Goal: Task Accomplishment & Management: Manage account settings

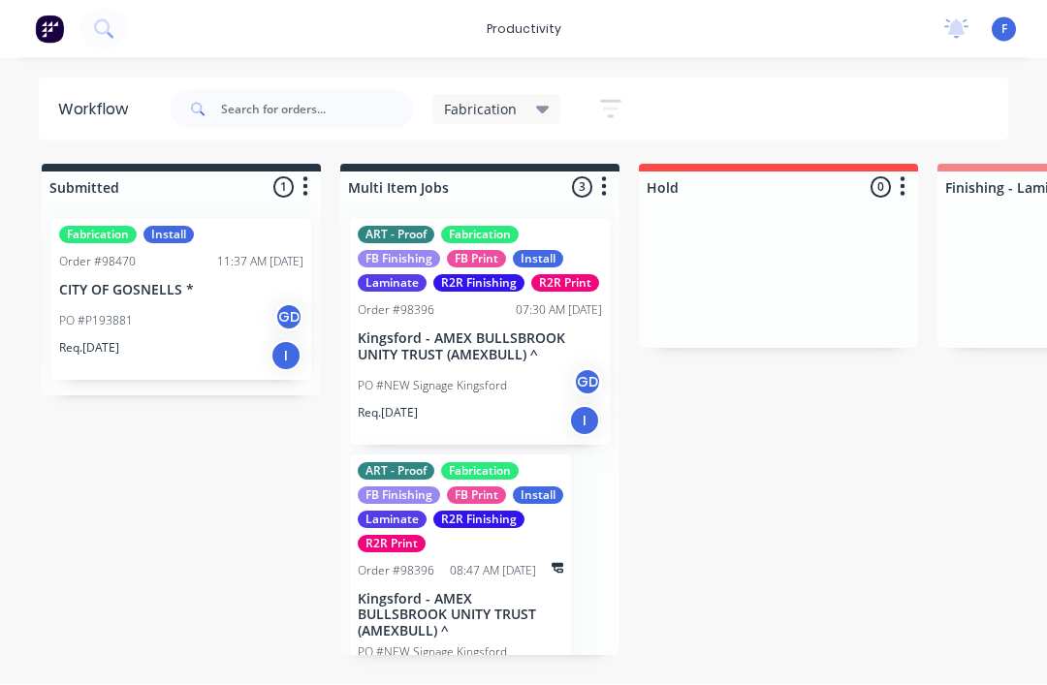
click at [448, 122] on div "Fabrication" at bounding box center [496, 109] width 129 height 29
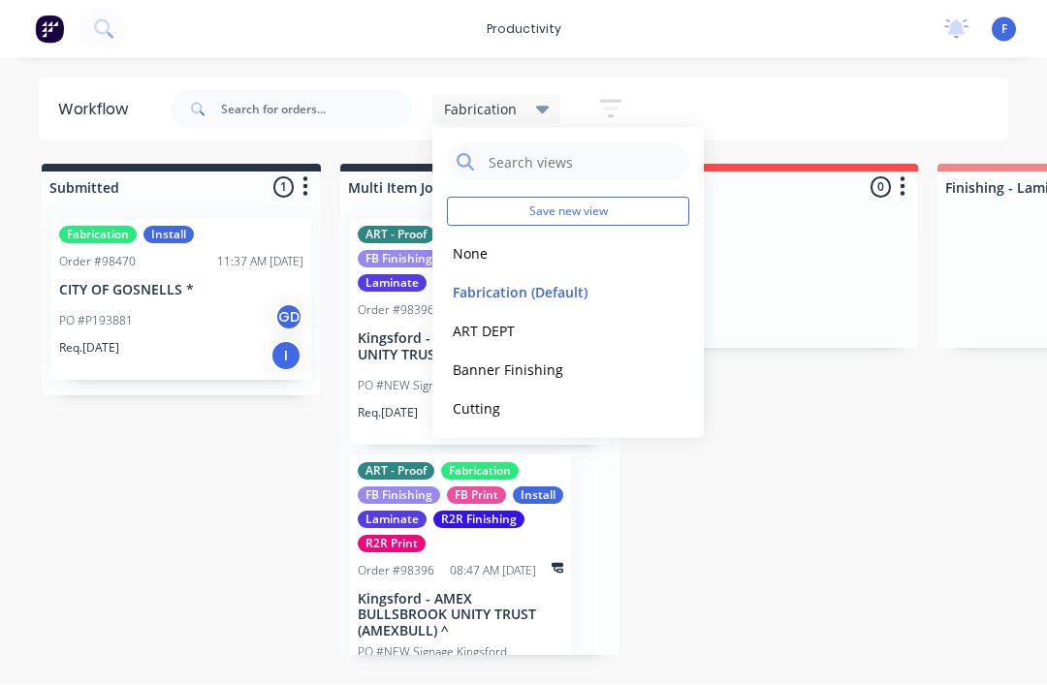
scroll to position [1, 0]
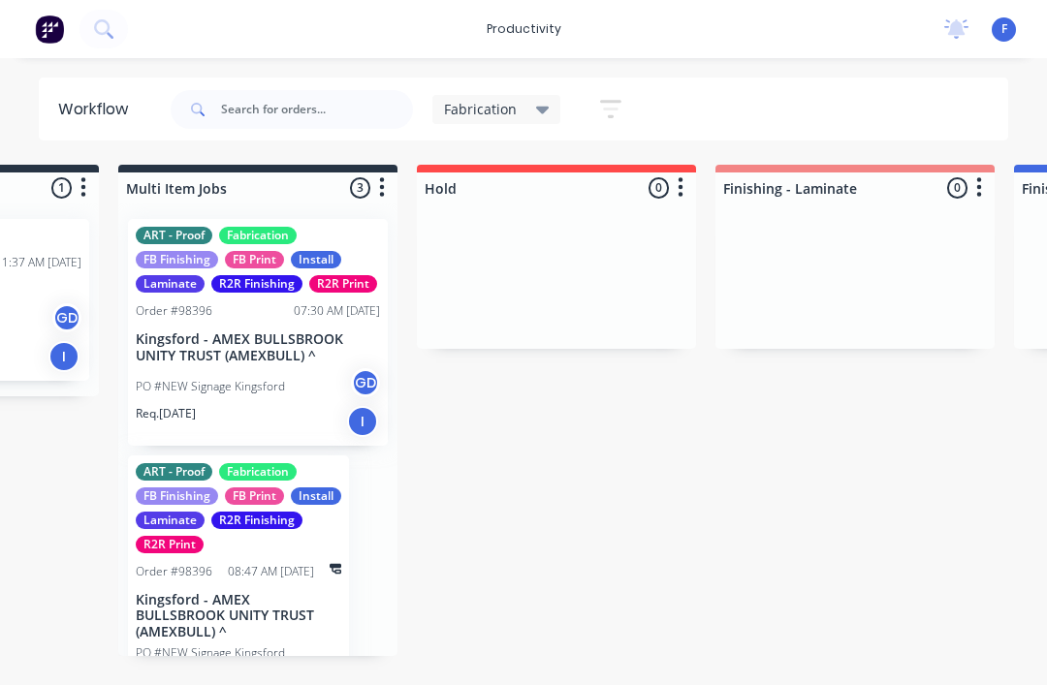
scroll to position [0, 0]
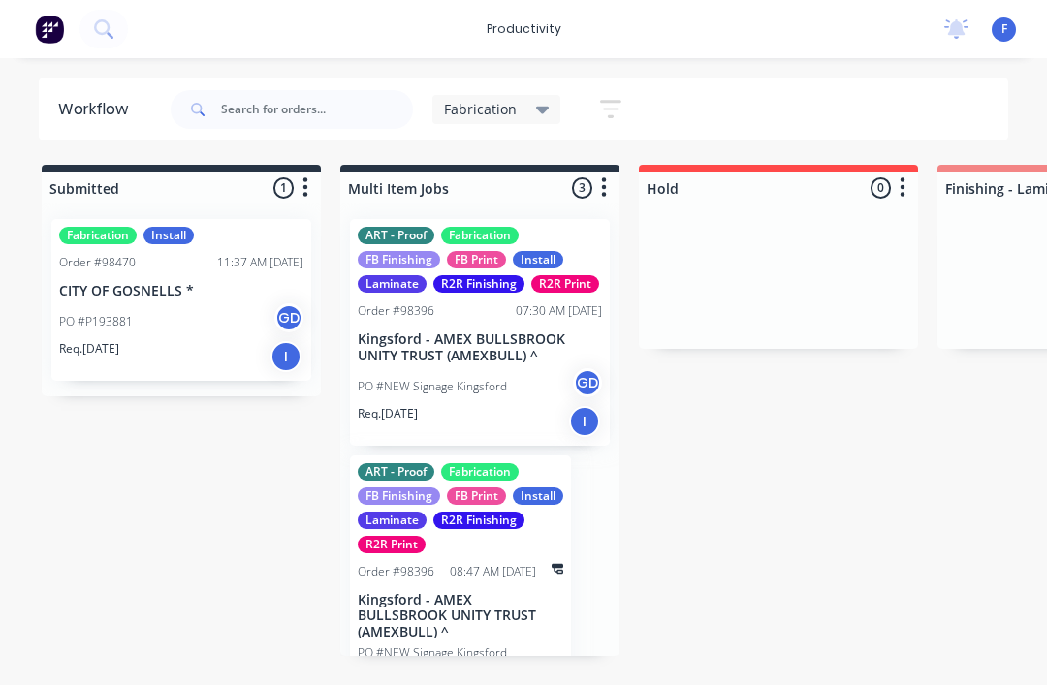
click at [489, 101] on span "Fabrication" at bounding box center [480, 109] width 73 height 20
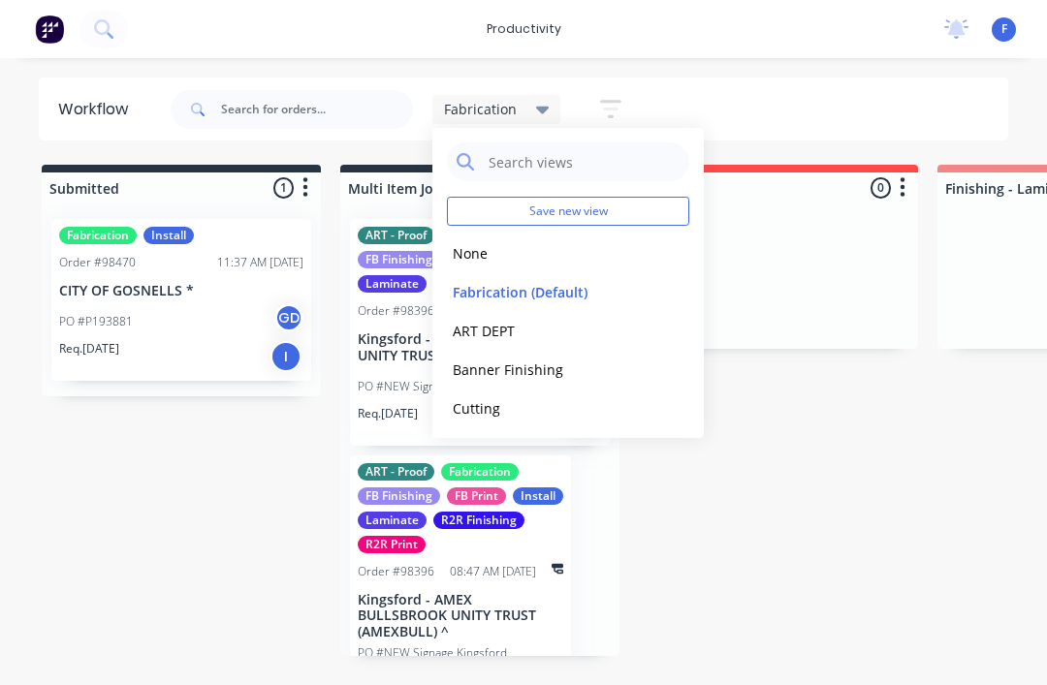
click at [466, 244] on button "None" at bounding box center [550, 253] width 206 height 22
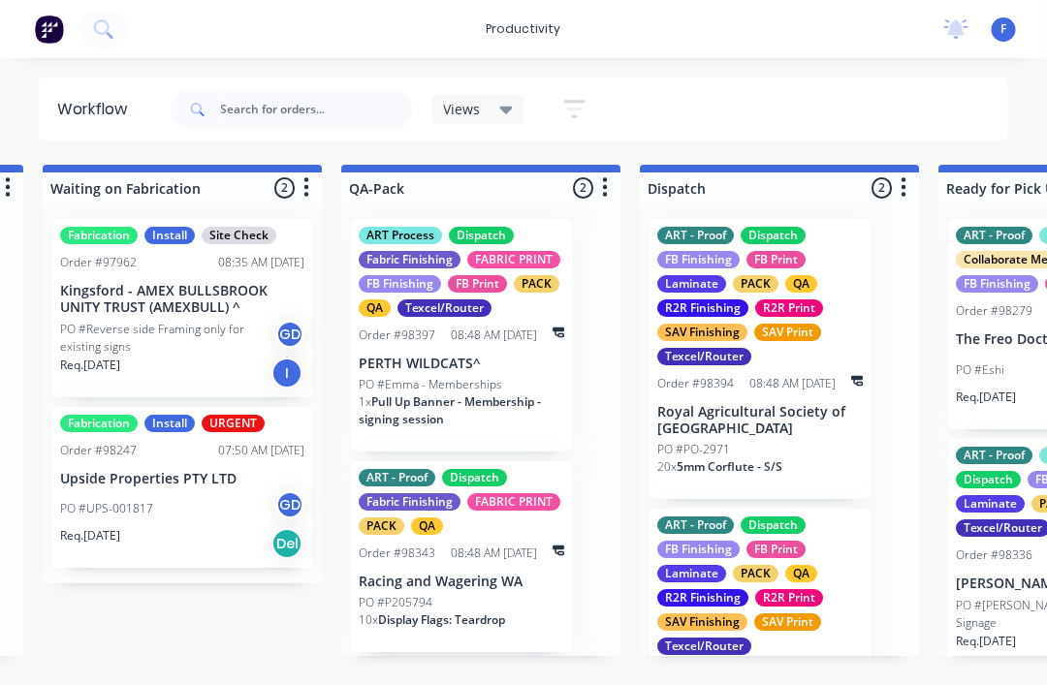
scroll to position [0, 4779]
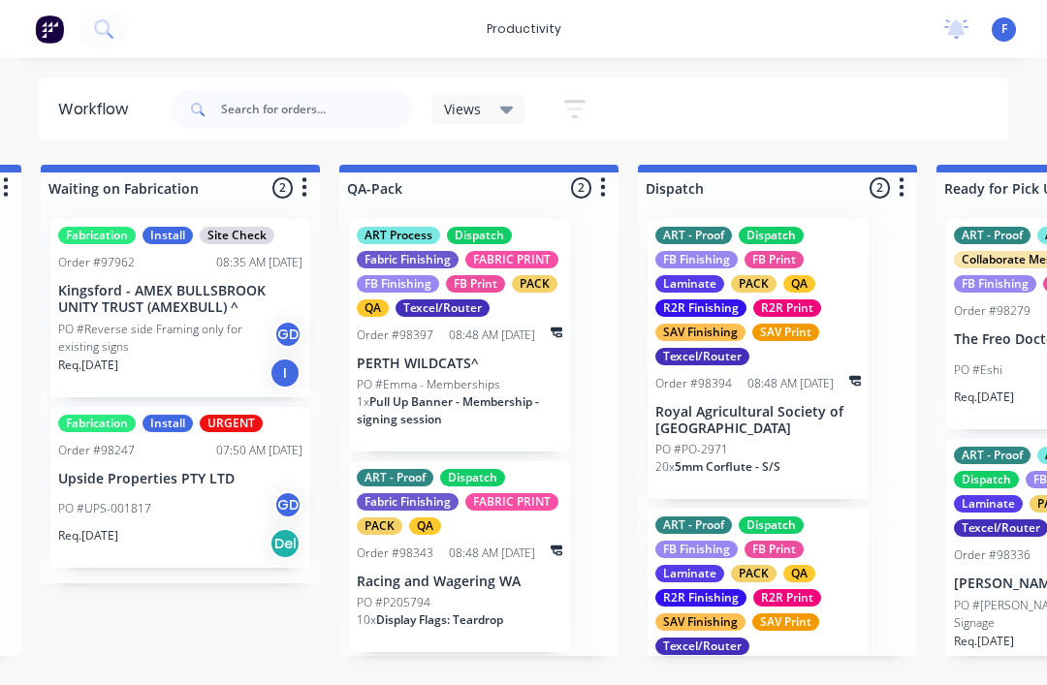
click at [477, 95] on div "Views" at bounding box center [478, 109] width 93 height 29
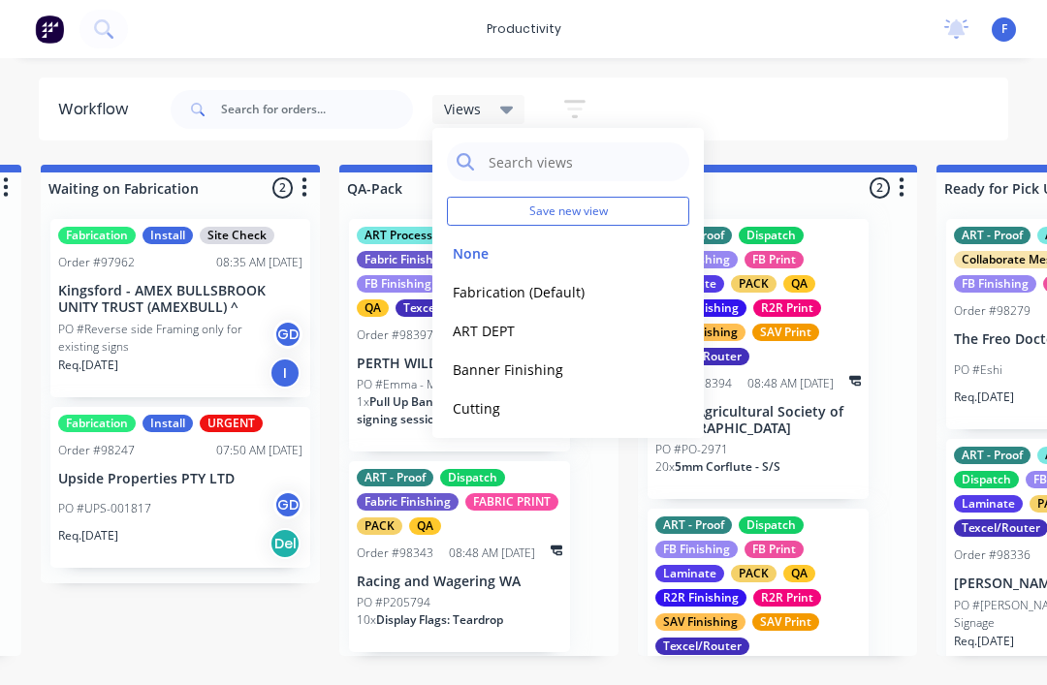
click at [531, 278] on div "Fabrication (Default) edit" at bounding box center [568, 291] width 242 height 39
click at [545, 289] on button "Fabrication (Default)" at bounding box center [550, 292] width 206 height 22
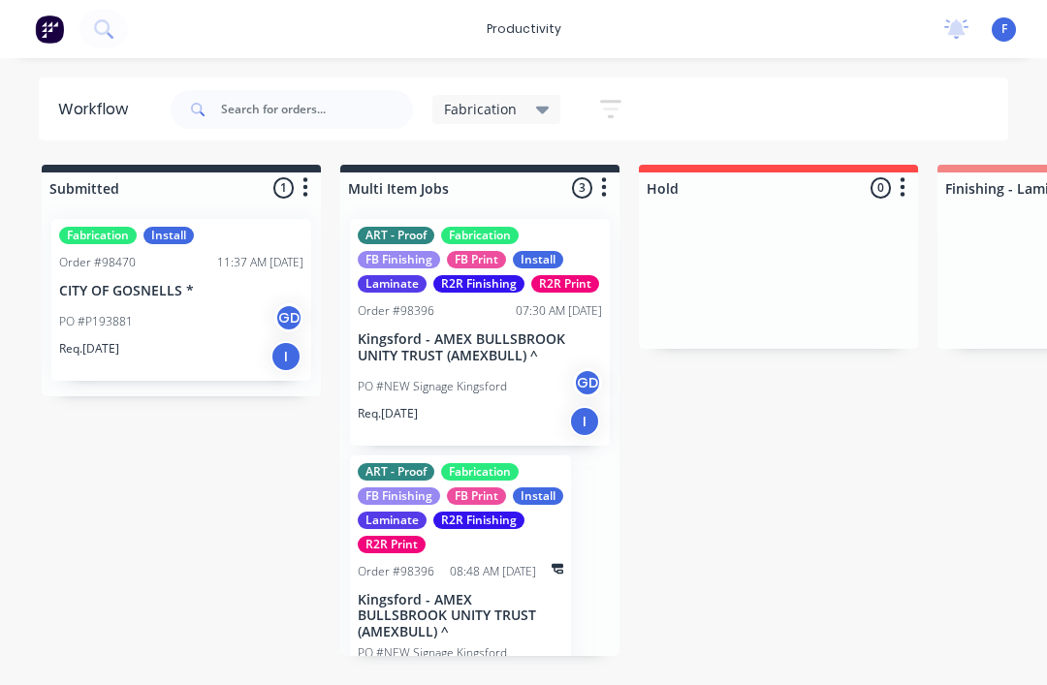
click at [190, 313] on div "PO #P193881 GD" at bounding box center [181, 321] width 244 height 37
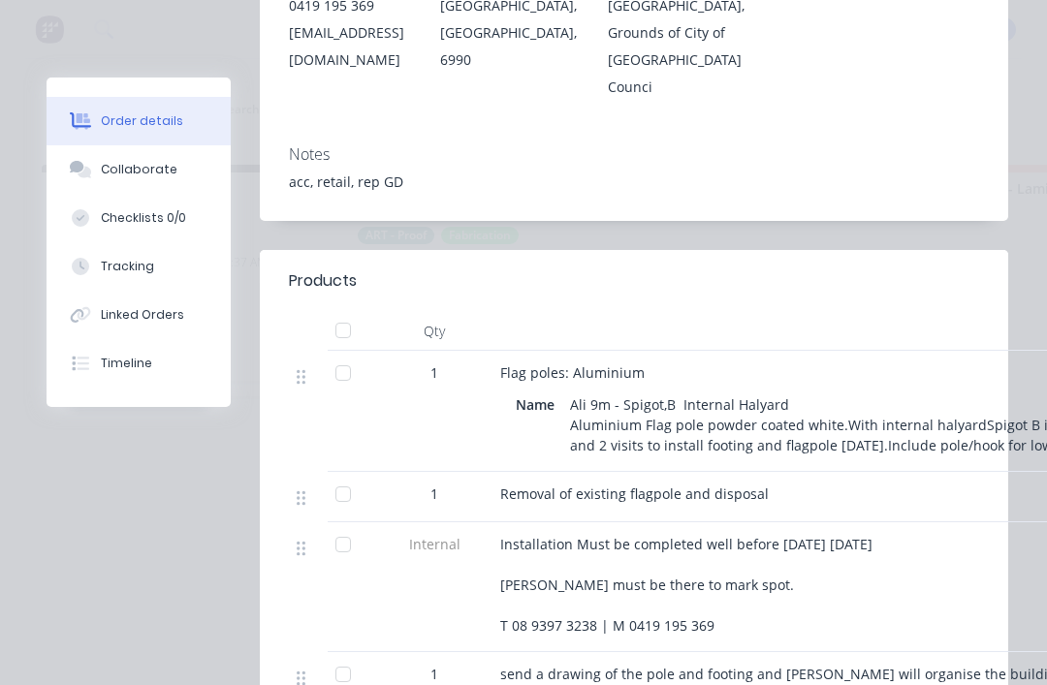
scroll to position [458, 0]
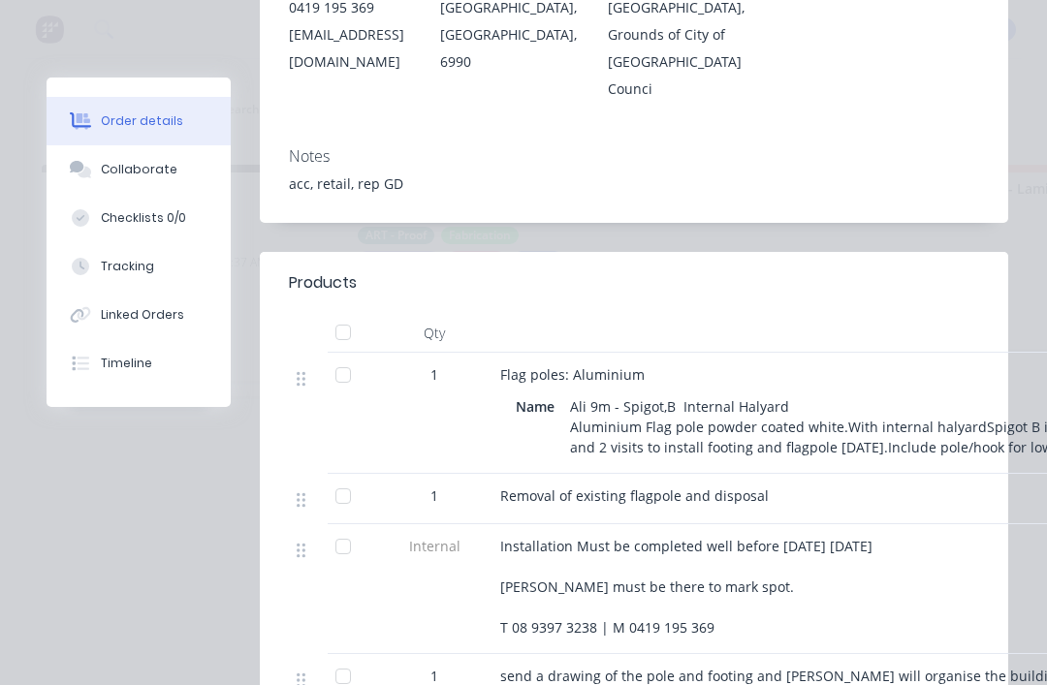
click at [153, 146] on button "Collaborate" at bounding box center [139, 169] width 184 height 48
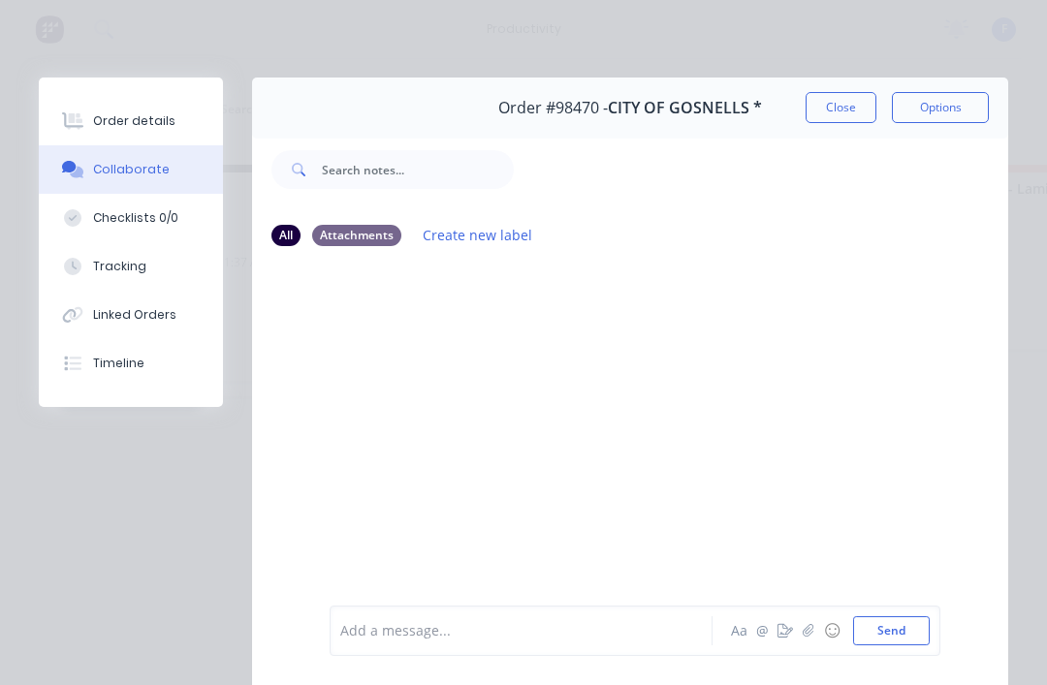
click at [844, 108] on button "Close" at bounding box center [841, 107] width 71 height 31
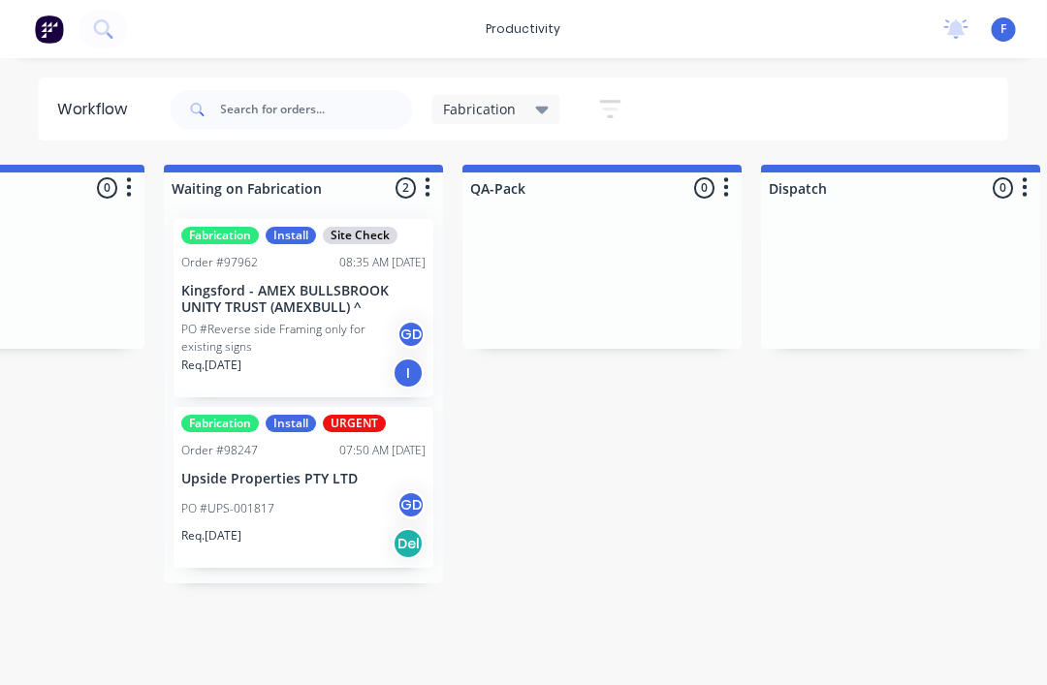
click at [273, 291] on p "Kingsford - AMEX BULLSBROOK UNITY TRUST (AMEXBULL) ^" at bounding box center [304, 299] width 244 height 33
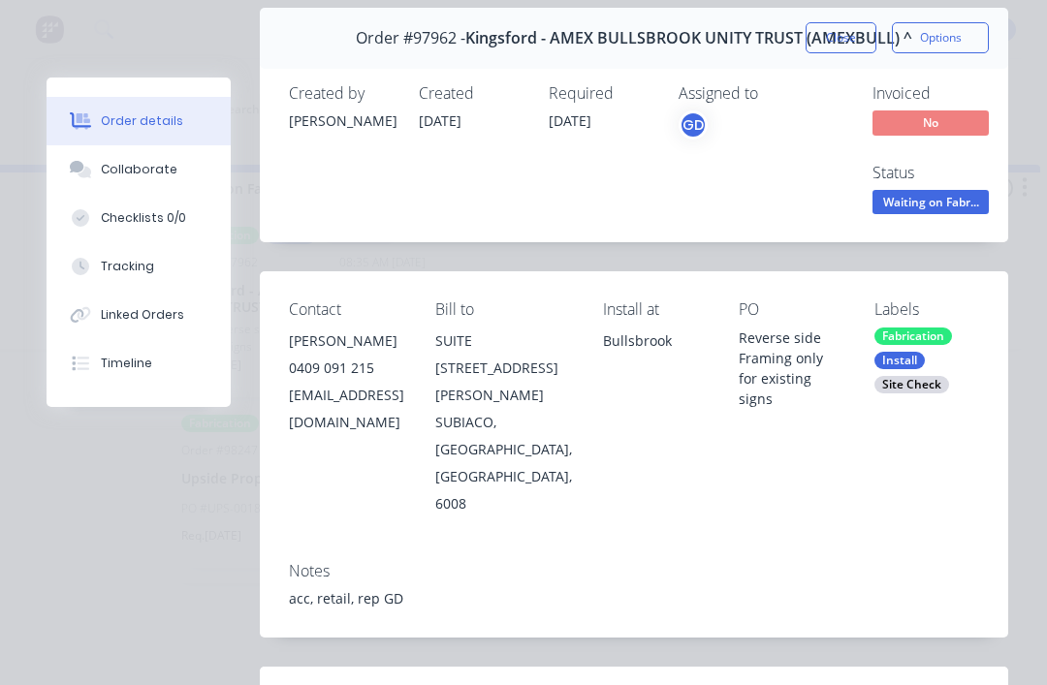
scroll to position [140, 0]
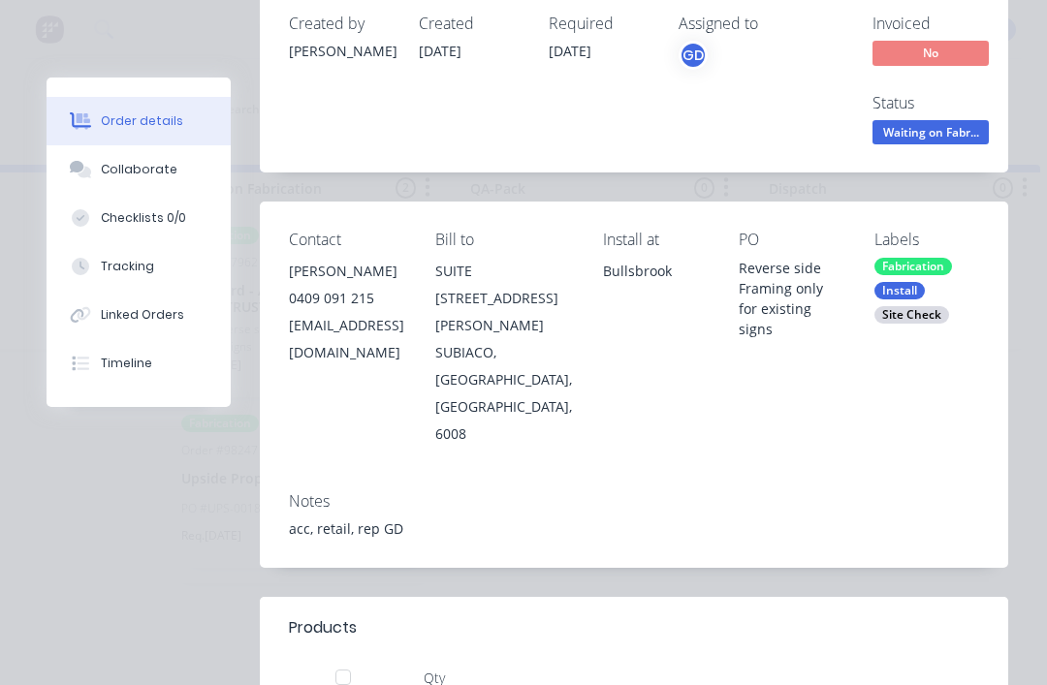
click at [123, 174] on div "Collaborate" at bounding box center [139, 169] width 77 height 17
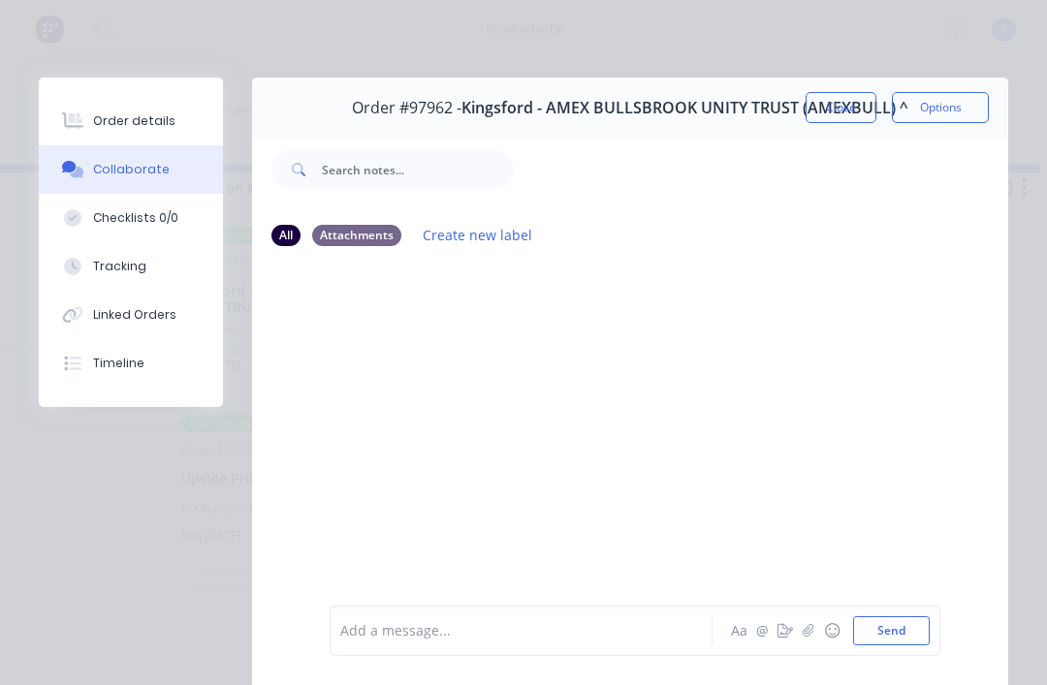
scroll to position [0, 0]
click at [833, 100] on button "Close" at bounding box center [841, 107] width 71 height 31
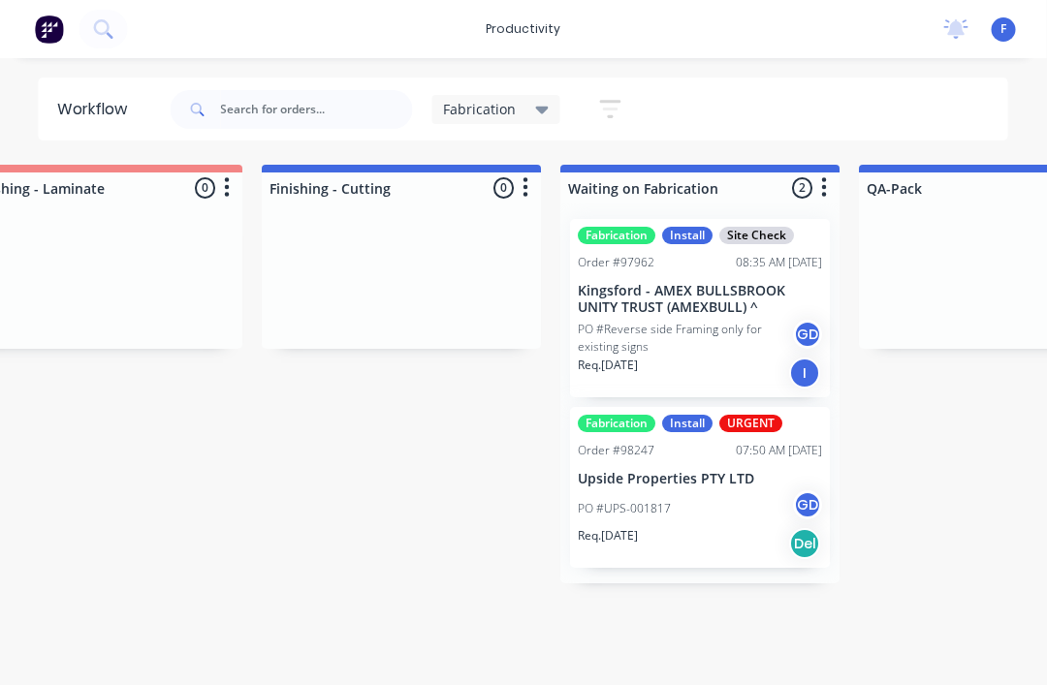
scroll to position [0, 968]
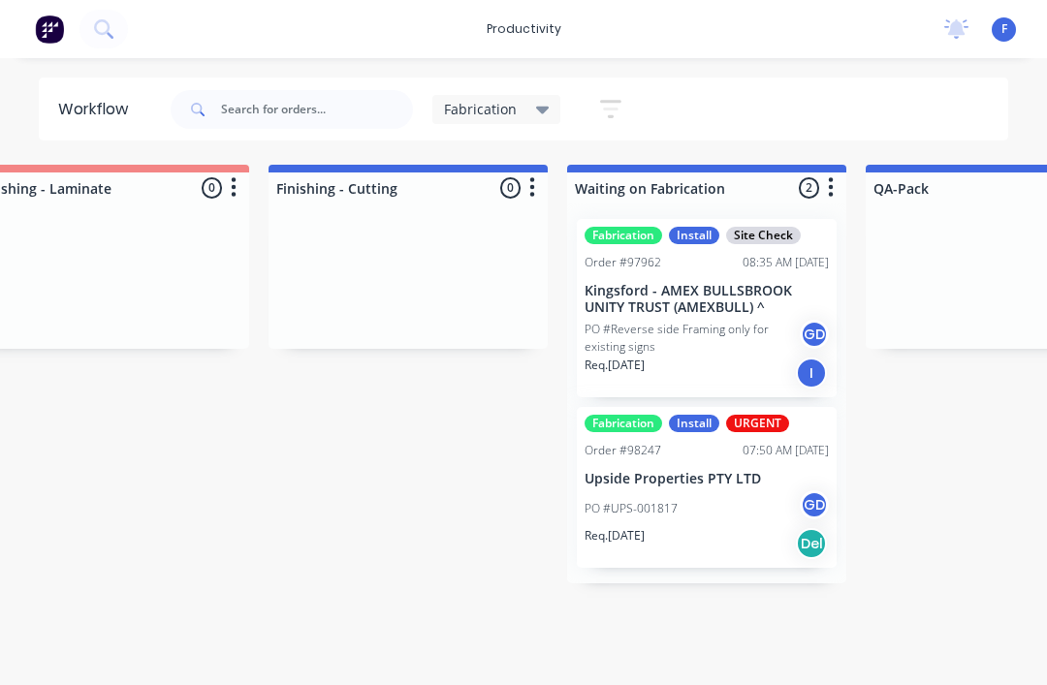
click at [711, 513] on div "PO #UPS-001817 GD" at bounding box center [707, 509] width 244 height 37
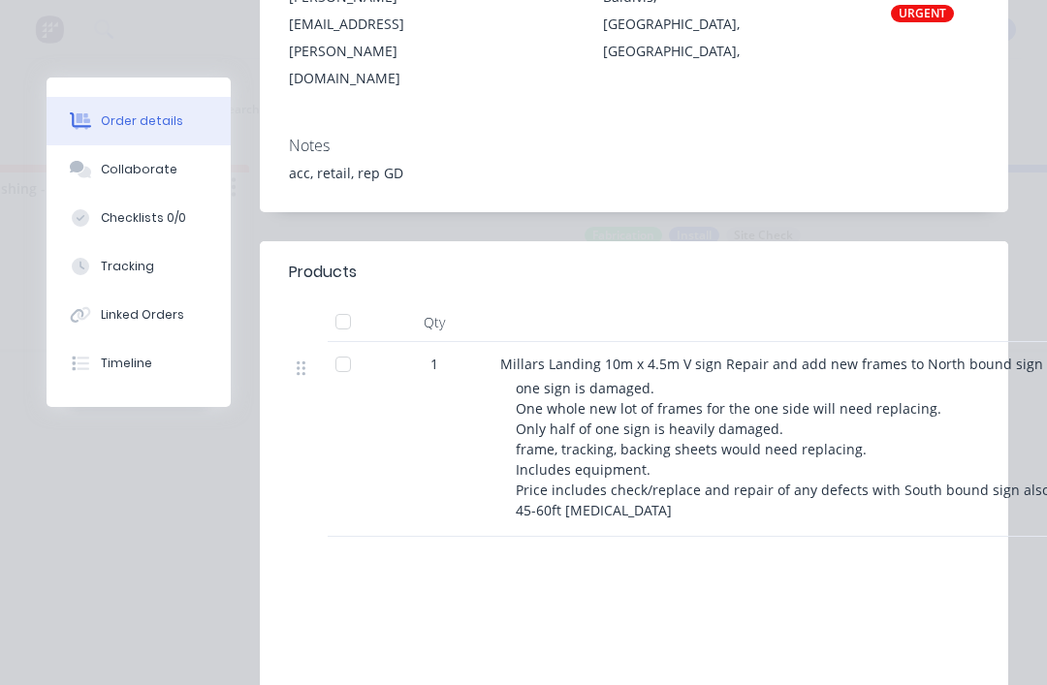
scroll to position [446, 0]
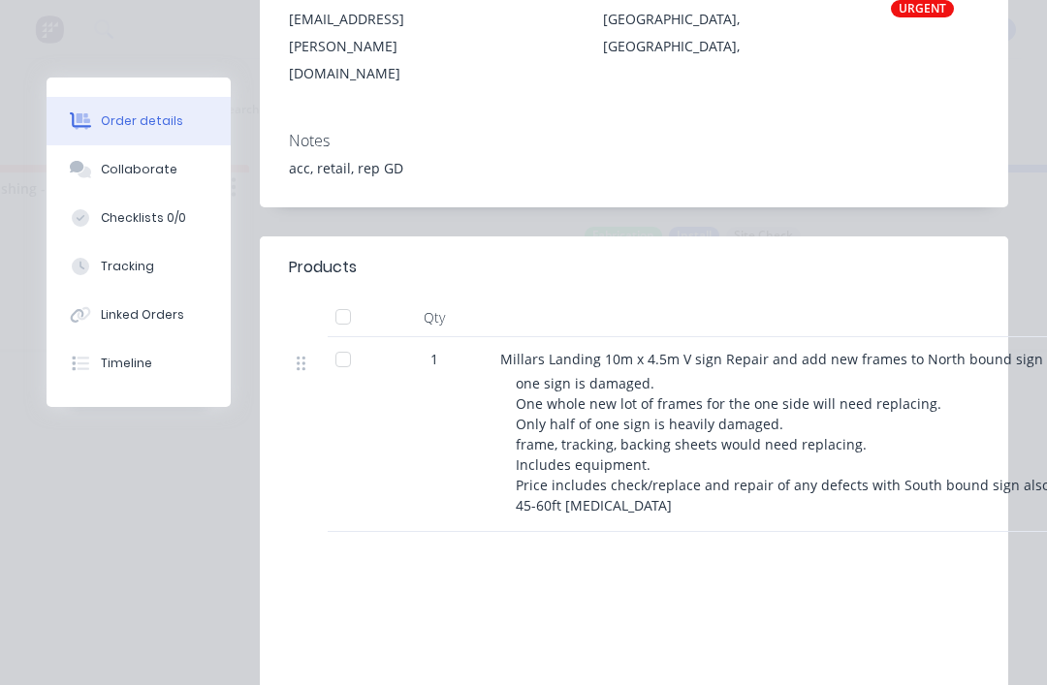
click at [135, 158] on button "Collaborate" at bounding box center [139, 169] width 184 height 48
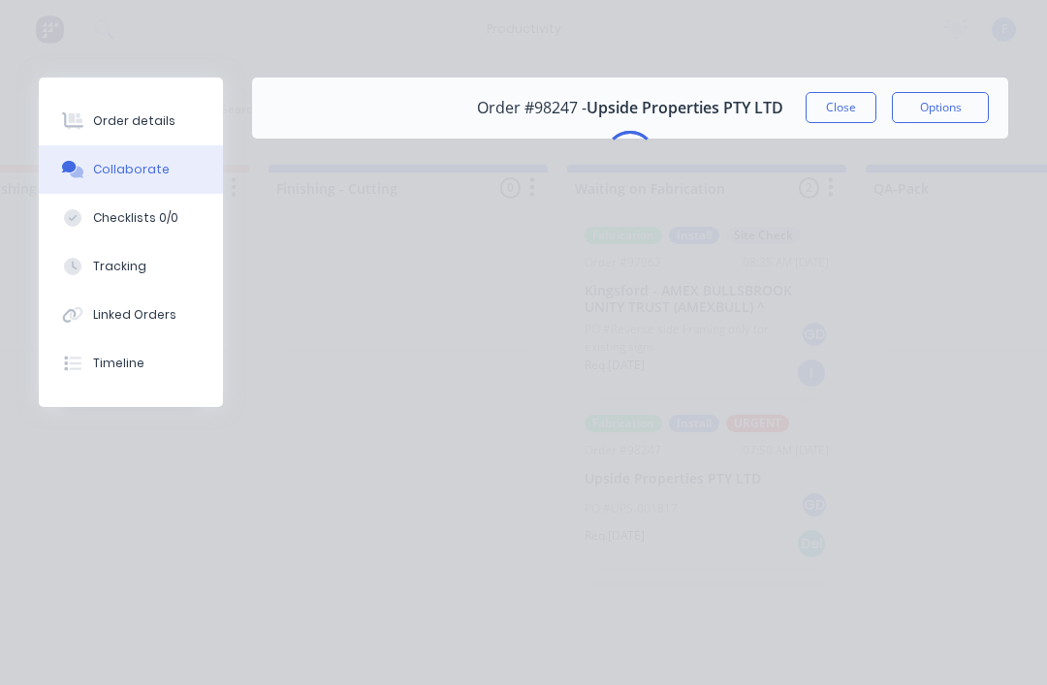
scroll to position [0, 0]
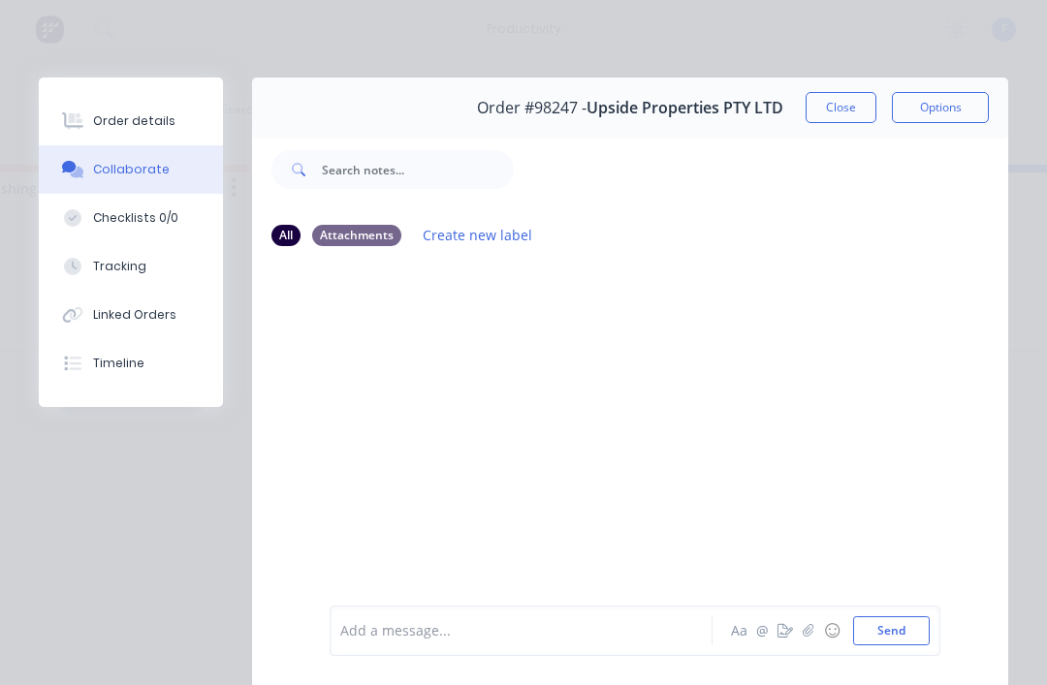
click at [847, 116] on button "Close" at bounding box center [841, 107] width 71 height 31
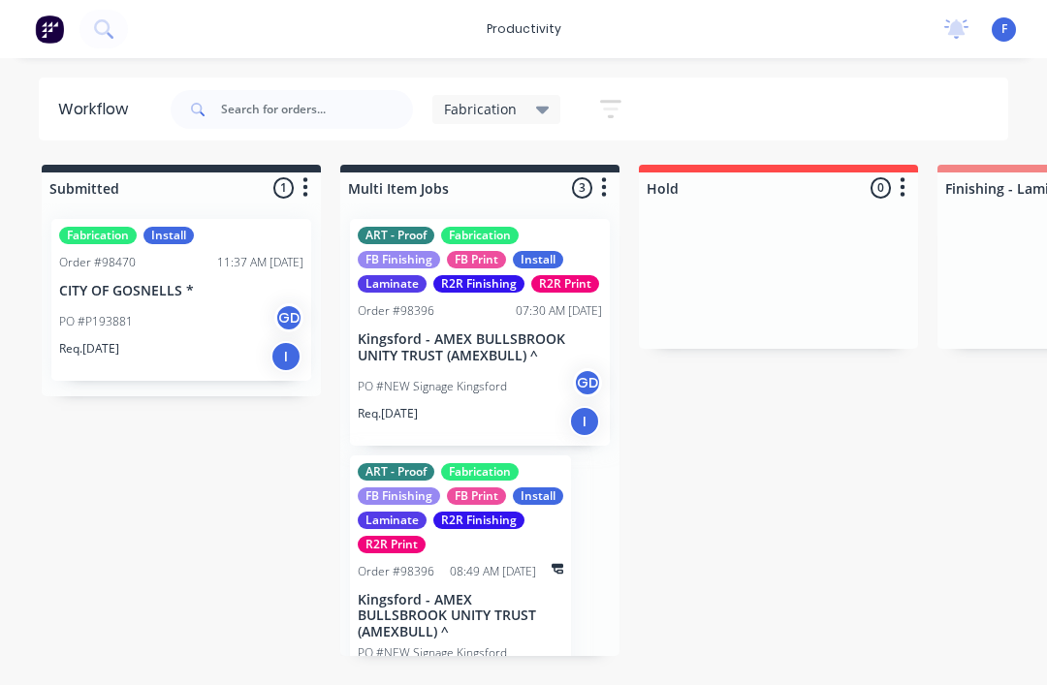
click at [528, 676] on p "1 x Sign 7 - Directional Sign - ACM and Frame/Legs" at bounding box center [461, 679] width 206 height 35
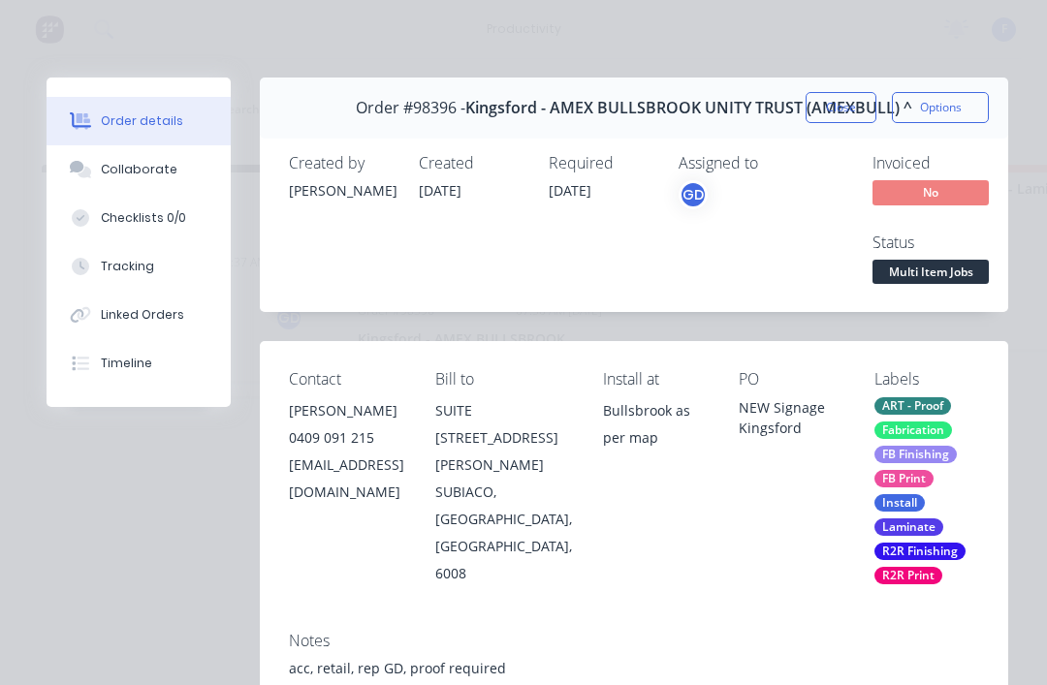
click at [494, 379] on div "Bill to" at bounding box center [503, 379] width 137 height 18
click at [140, 178] on button "Collaborate" at bounding box center [139, 169] width 184 height 48
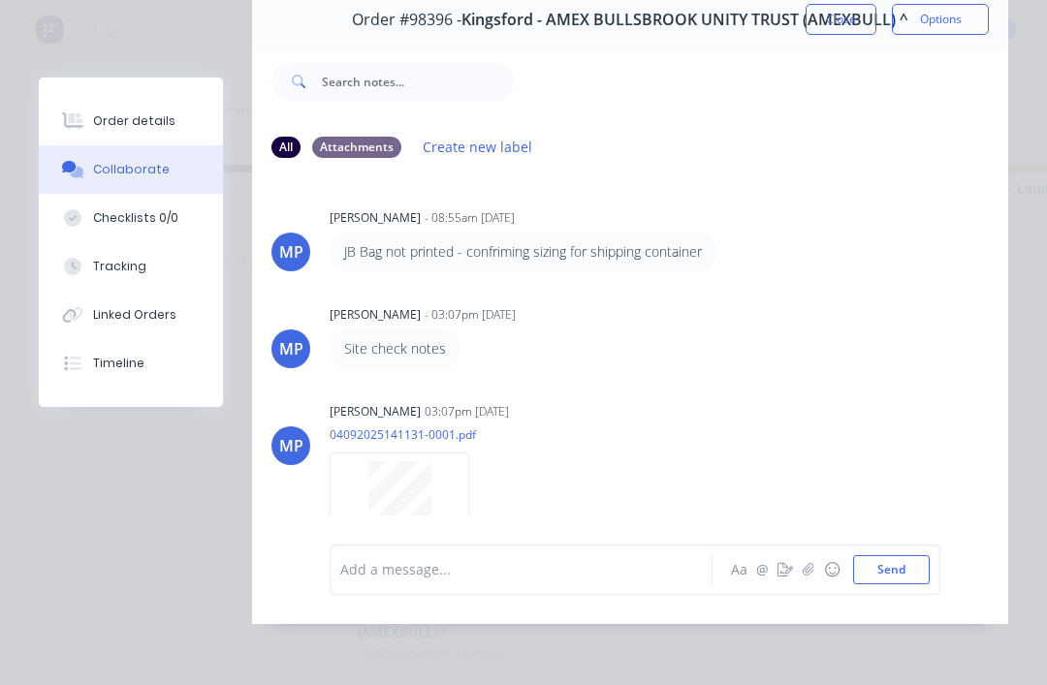
click at [135, 117] on div "Order details" at bounding box center [134, 120] width 82 height 17
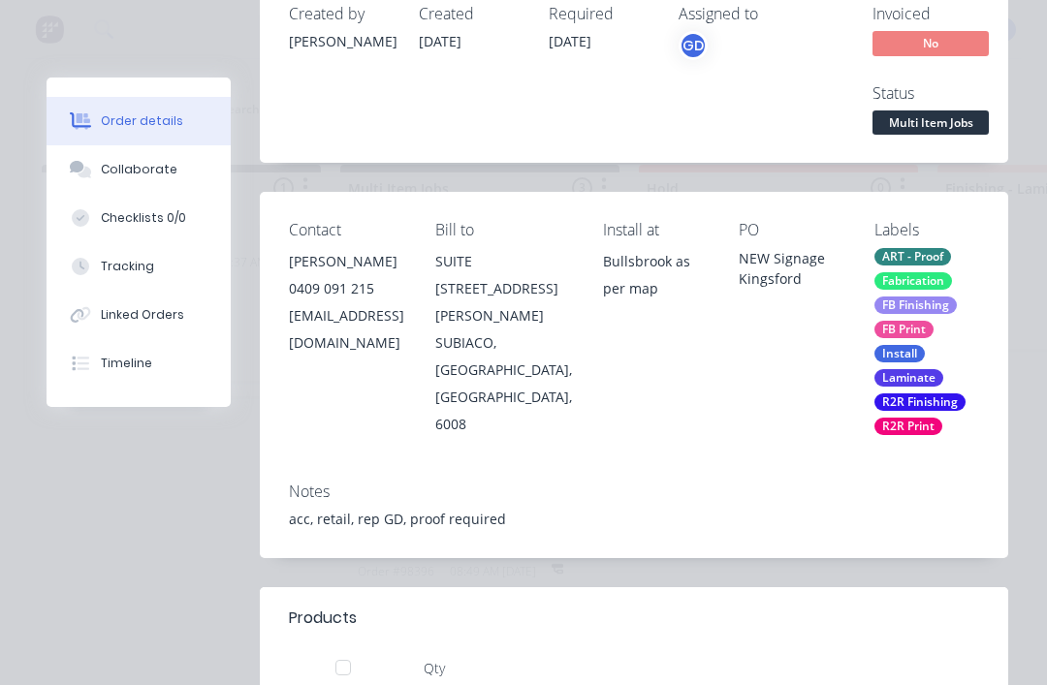
click at [140, 185] on button "Collaborate" at bounding box center [139, 169] width 184 height 48
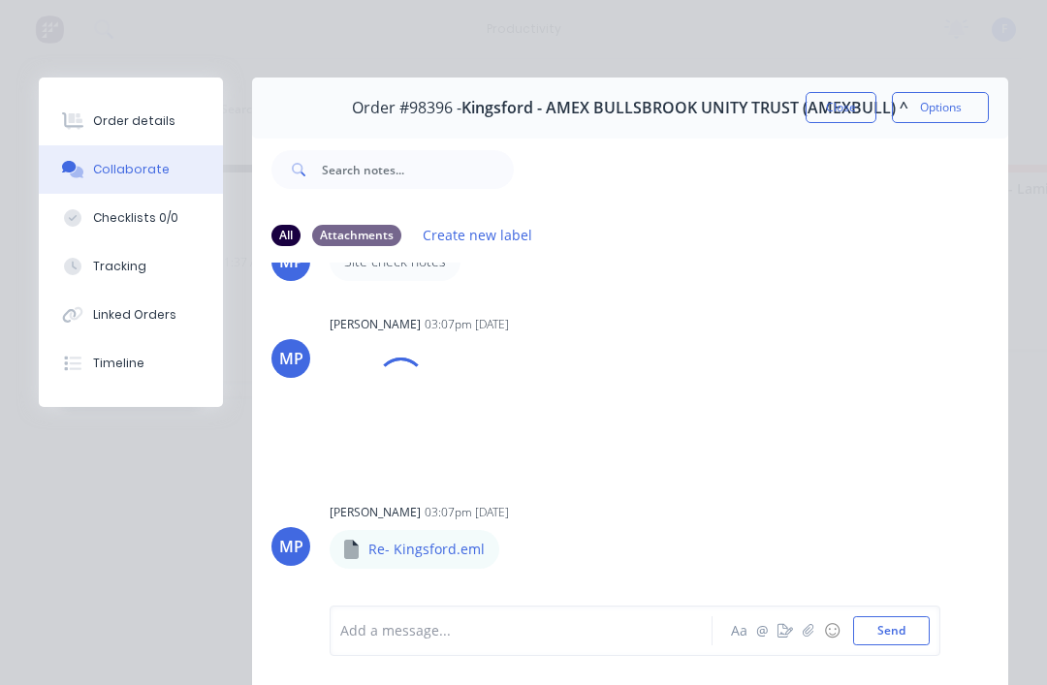
scroll to position [175, 0]
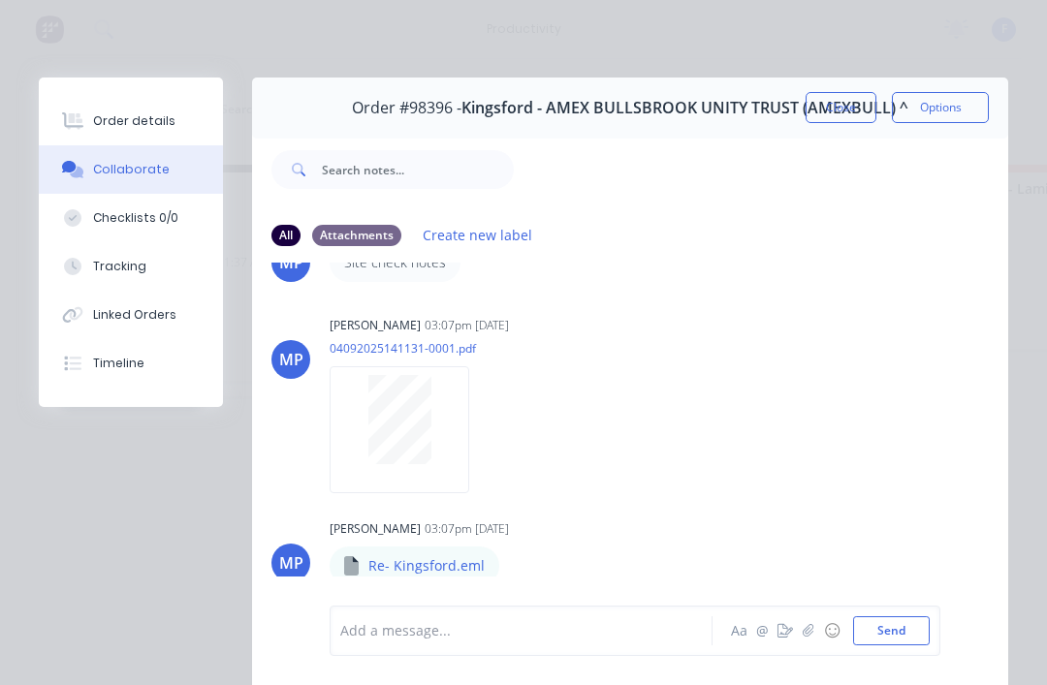
click at [427, 634] on div at bounding box center [526, 631] width 370 height 20
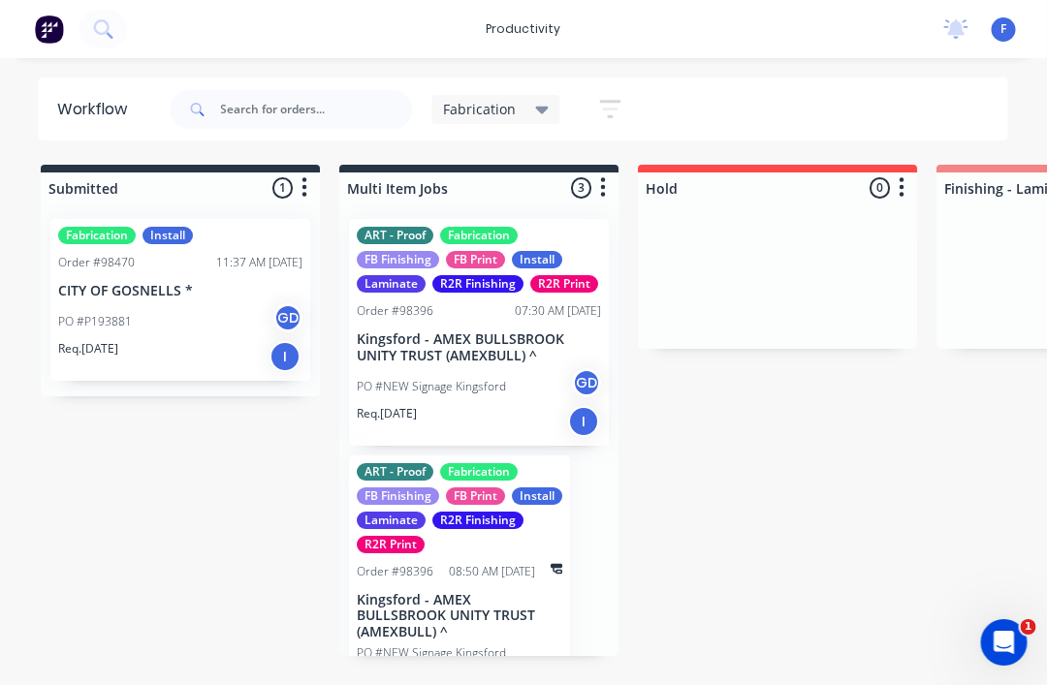
scroll to position [1, 0]
click at [166, 322] on div "PO #P193881 GD" at bounding box center [181, 321] width 244 height 37
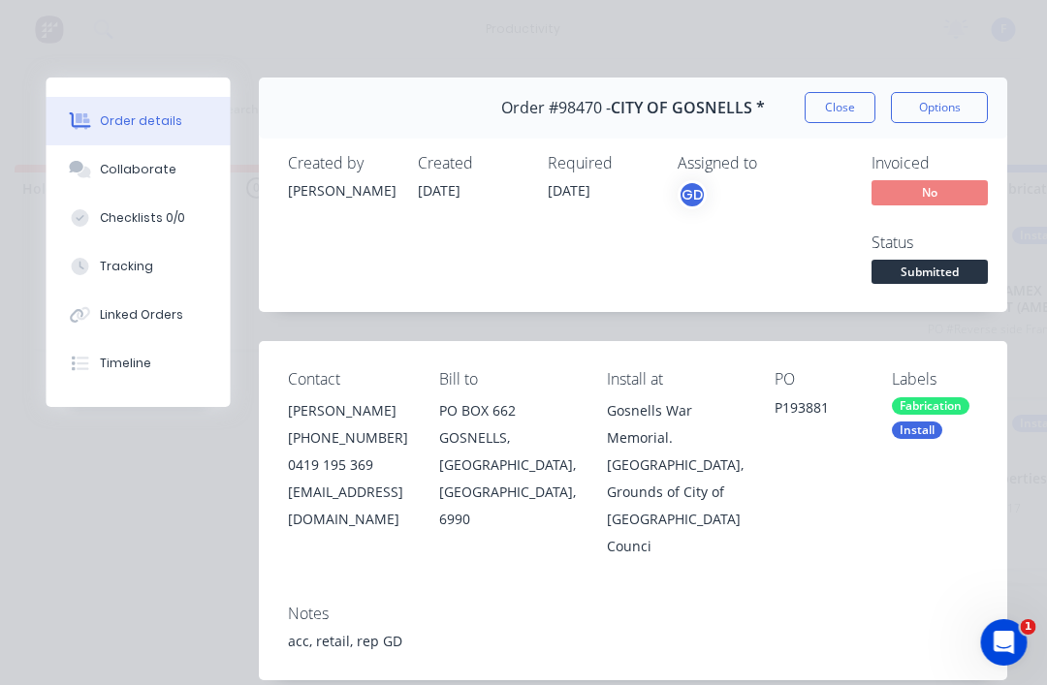
scroll to position [0, 0]
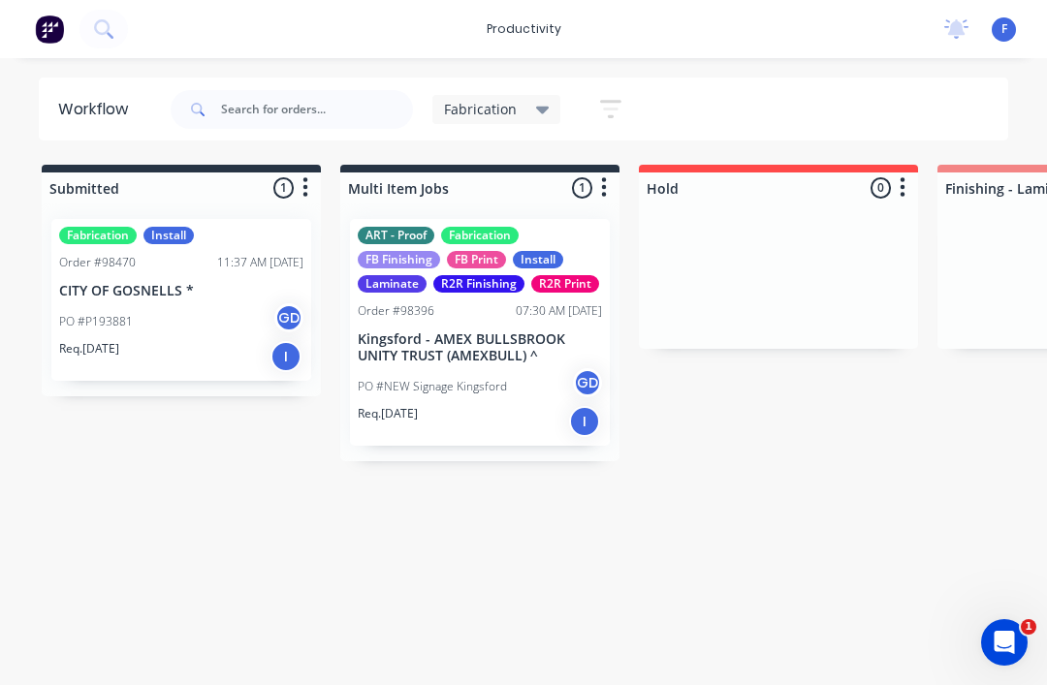
click at [521, 345] on p "Kingsford - AMEX BULLSBROOK UNITY TRUST (AMEXBULL) ^" at bounding box center [480, 348] width 244 height 33
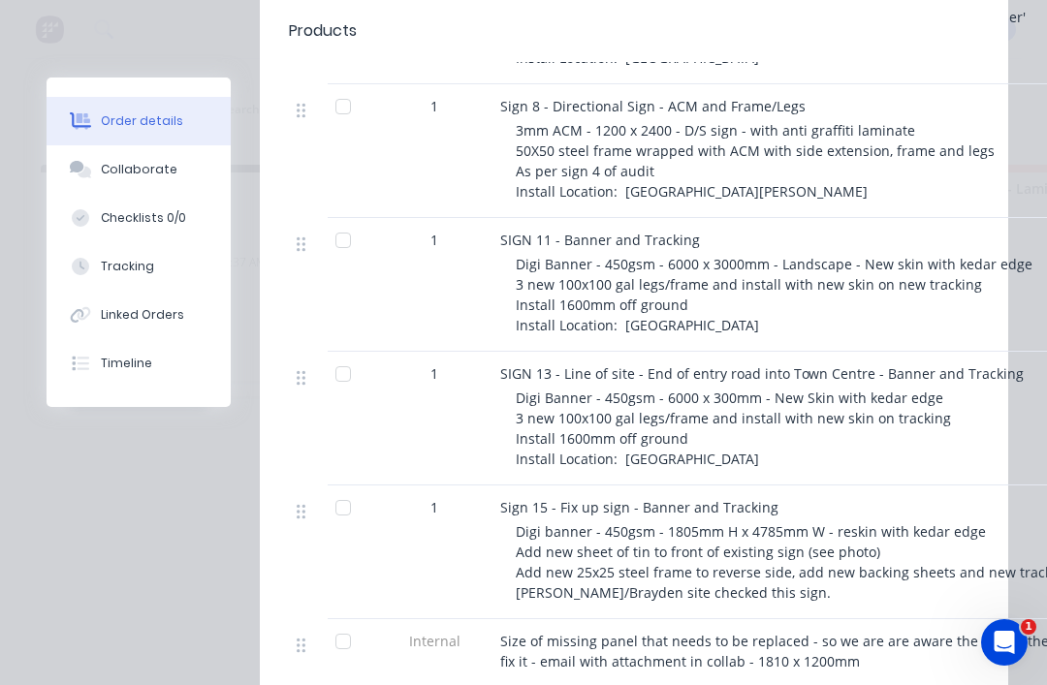
scroll to position [1358, 0]
click at [135, 163] on div "Collaborate" at bounding box center [139, 169] width 77 height 17
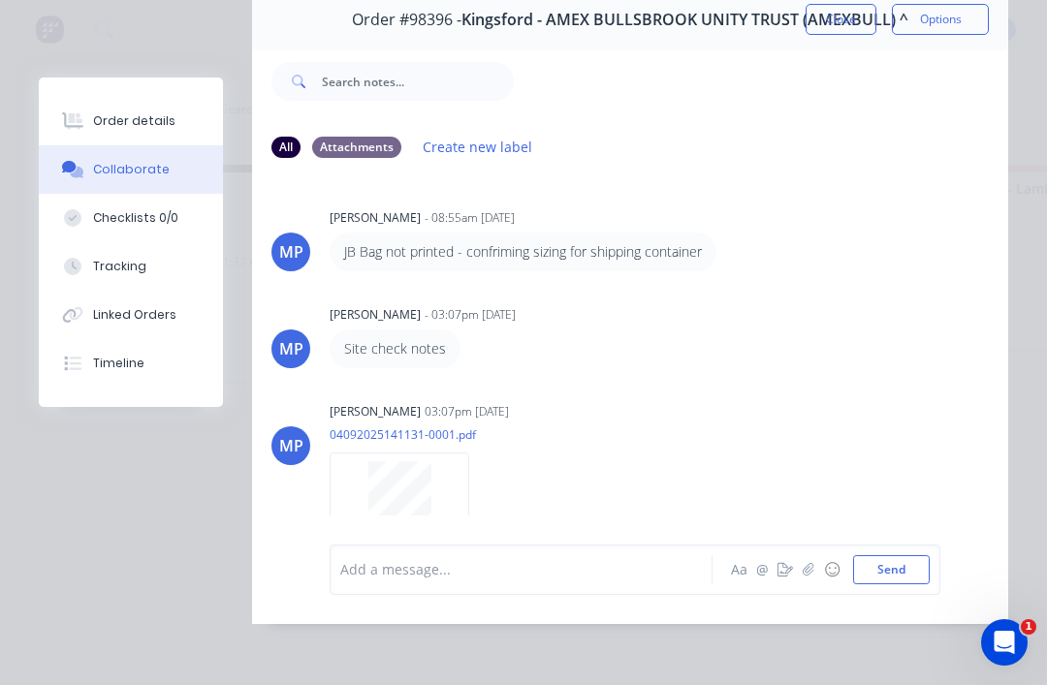
scroll to position [0, 0]
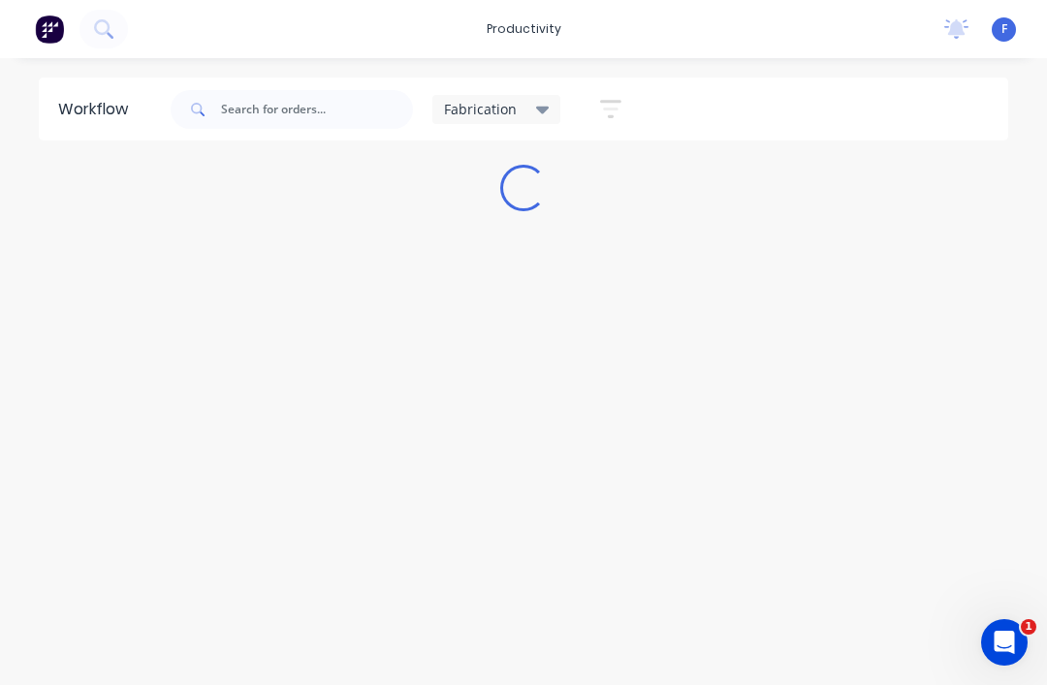
click at [109, 27] on button at bounding box center [103, 29] width 48 height 39
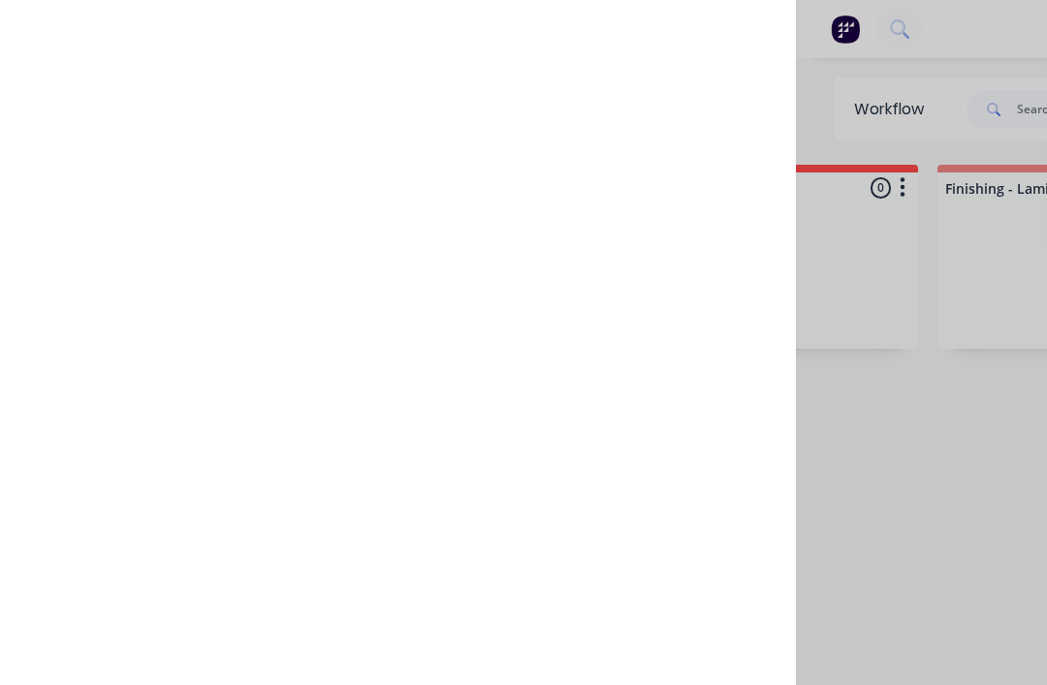
scroll to position [0, 819]
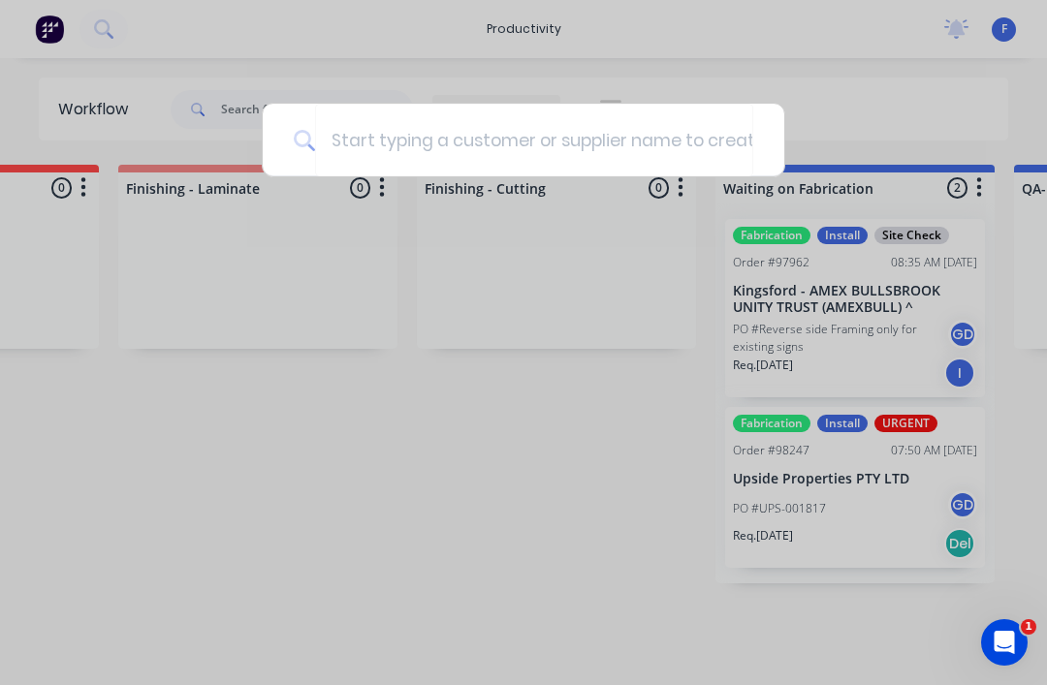
click at [648, 143] on input at bounding box center [534, 140] width 438 height 73
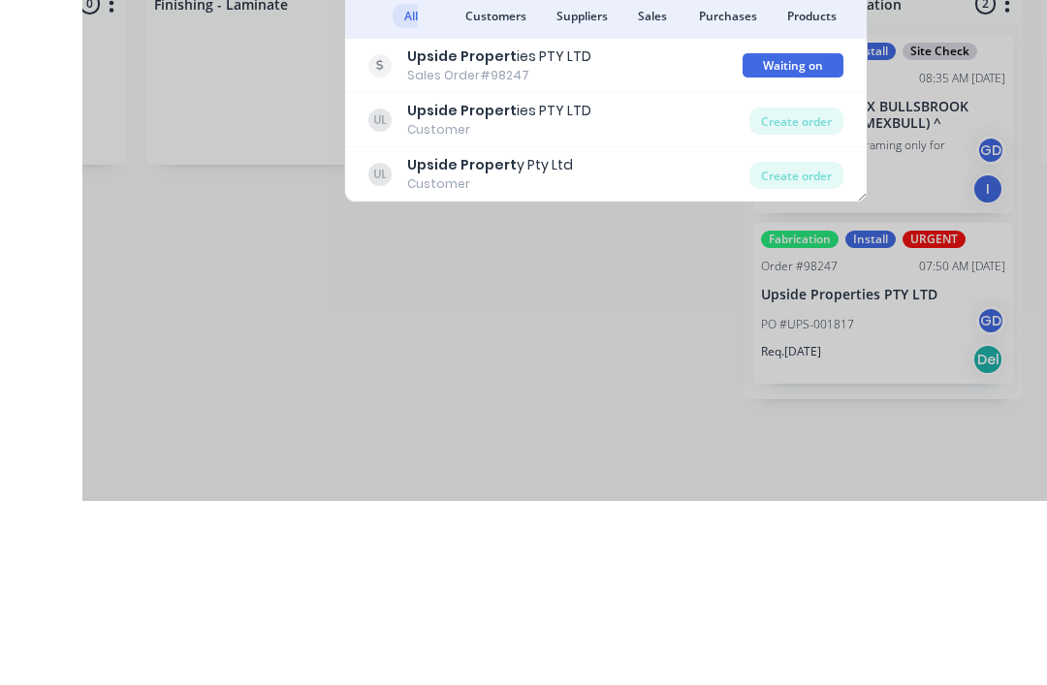
scroll to position [0, 875]
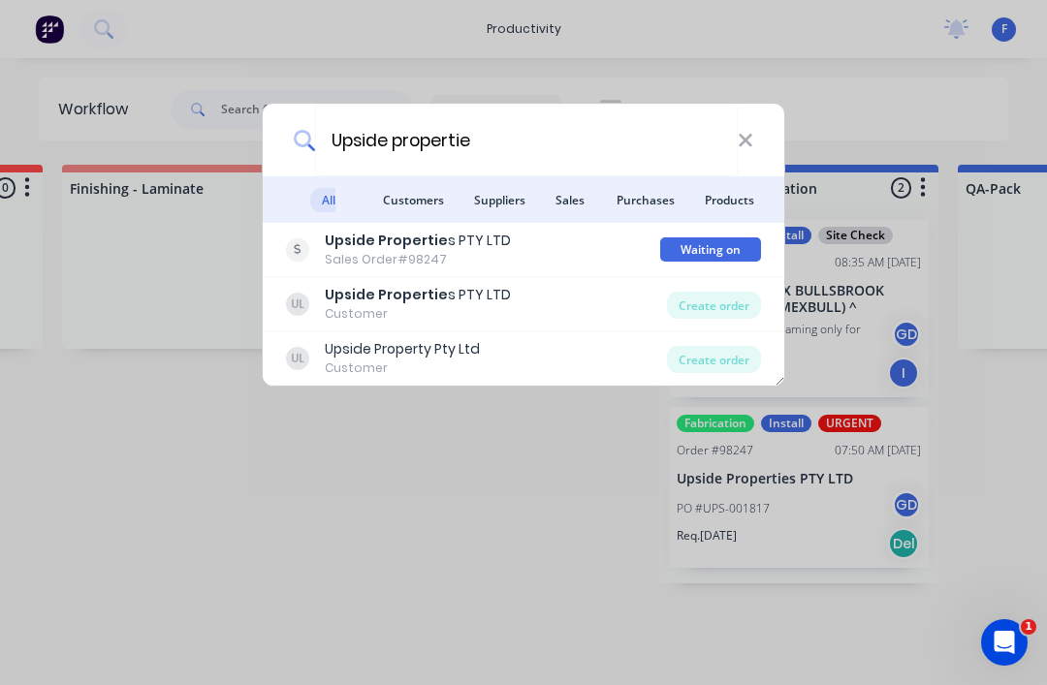
type input "Upside properties"
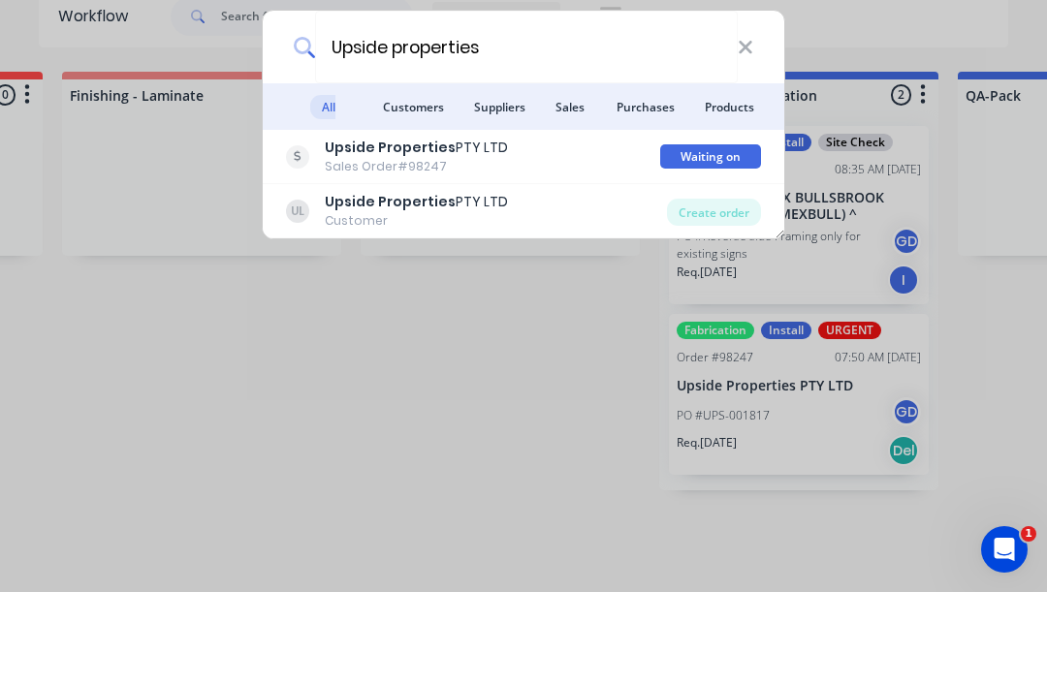
click at [426, 285] on b "Upside Properties" at bounding box center [390, 294] width 131 height 19
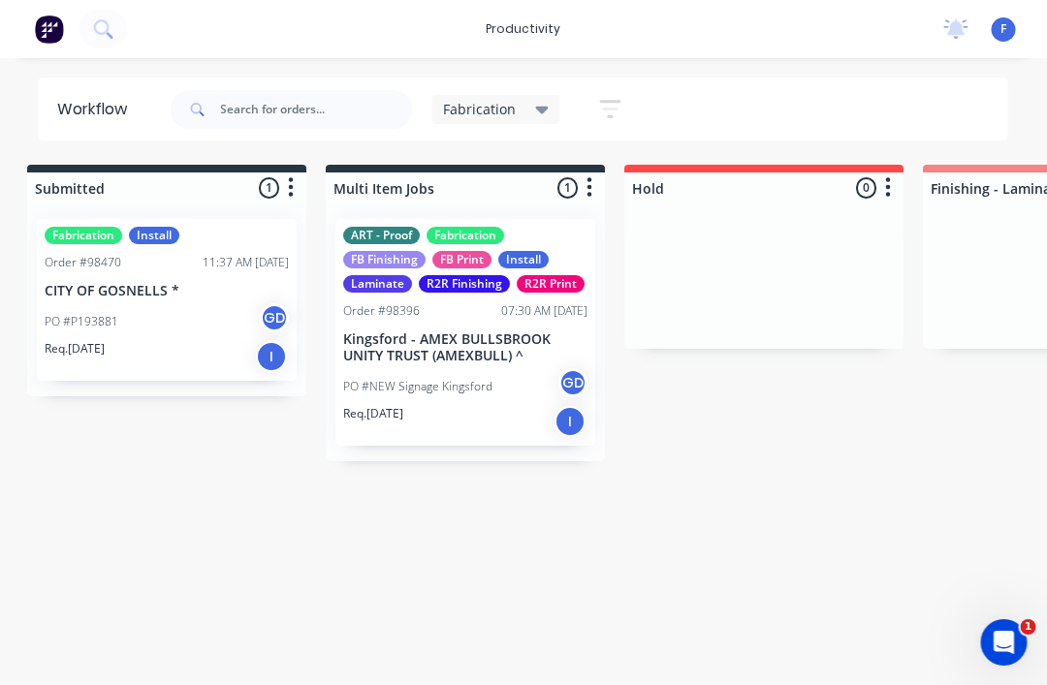
scroll to position [23, 6]
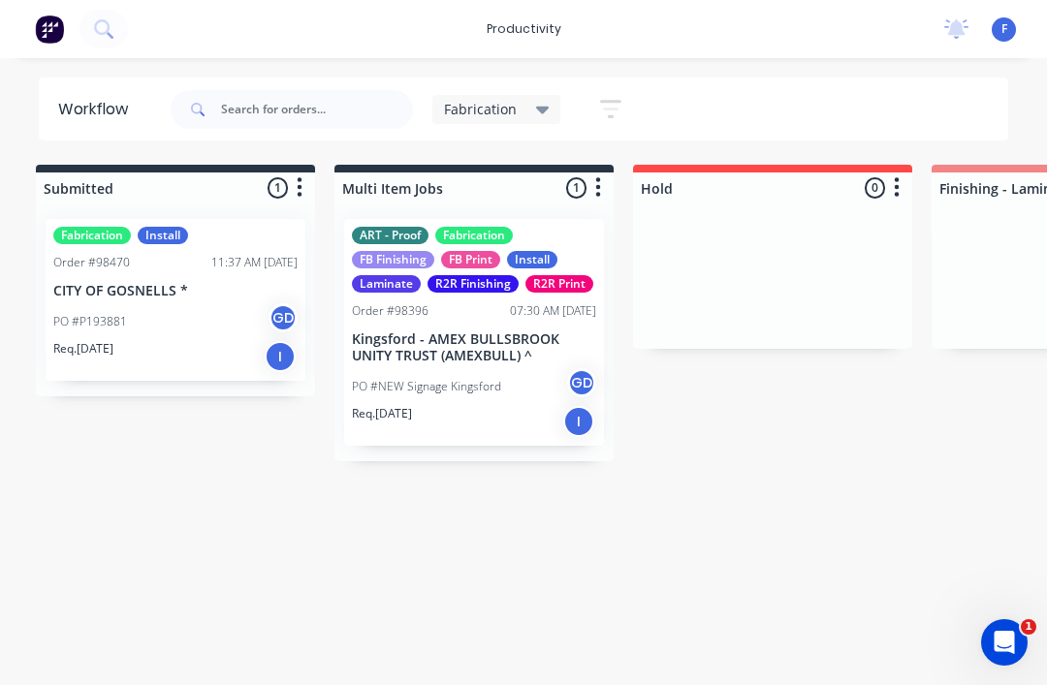
click at [529, 96] on div "Fabrication" at bounding box center [496, 109] width 129 height 29
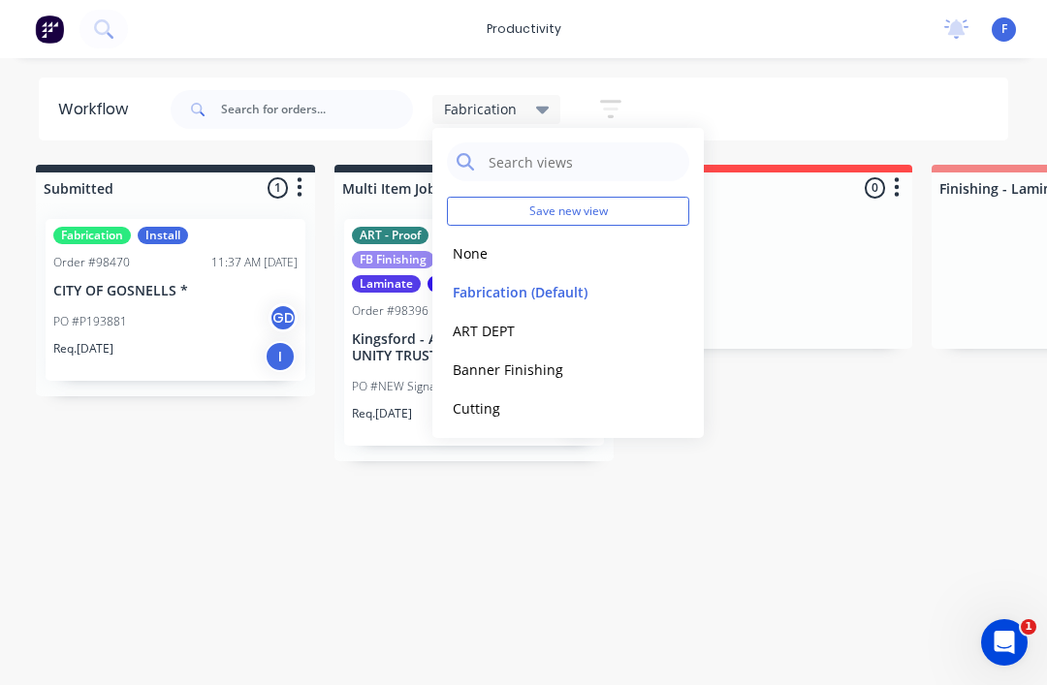
click at [496, 253] on button "None" at bounding box center [550, 253] width 206 height 22
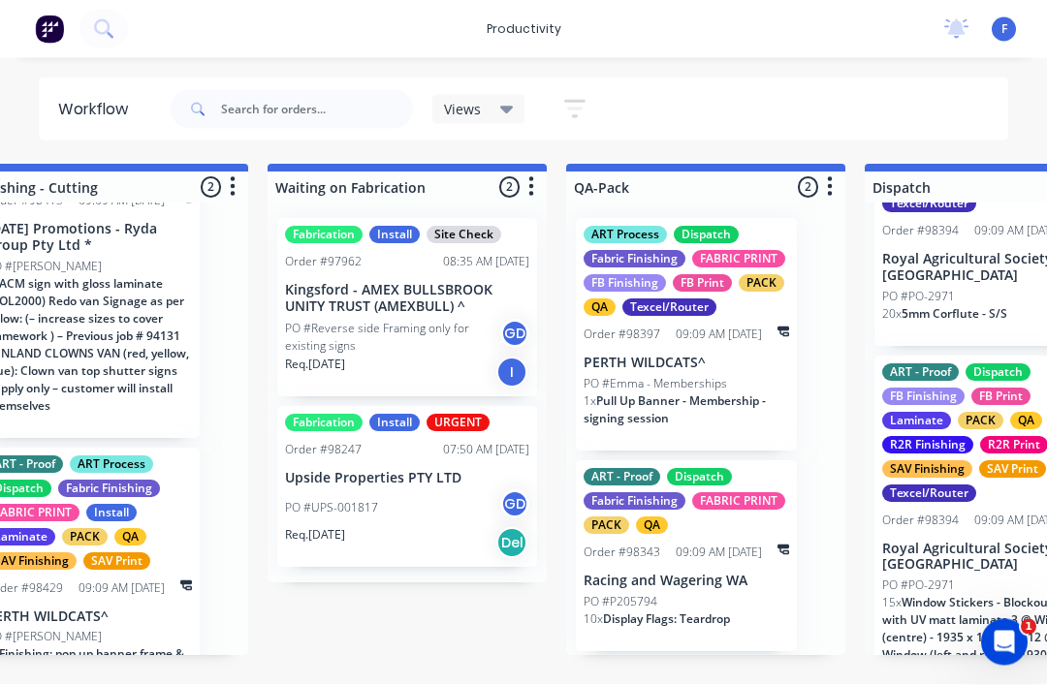
scroll to position [17, 4550]
click at [388, 504] on div "PO #UPS-001817 GD" at bounding box center [409, 509] width 244 height 37
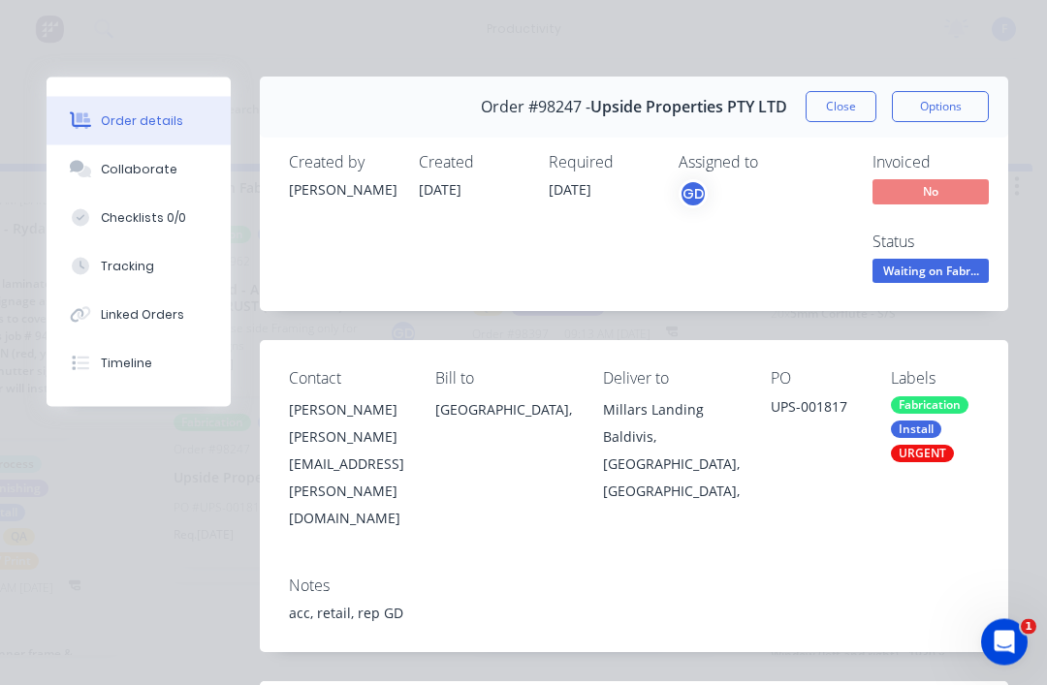
scroll to position [0, 0]
click at [838, 100] on button "Close" at bounding box center [841, 107] width 71 height 31
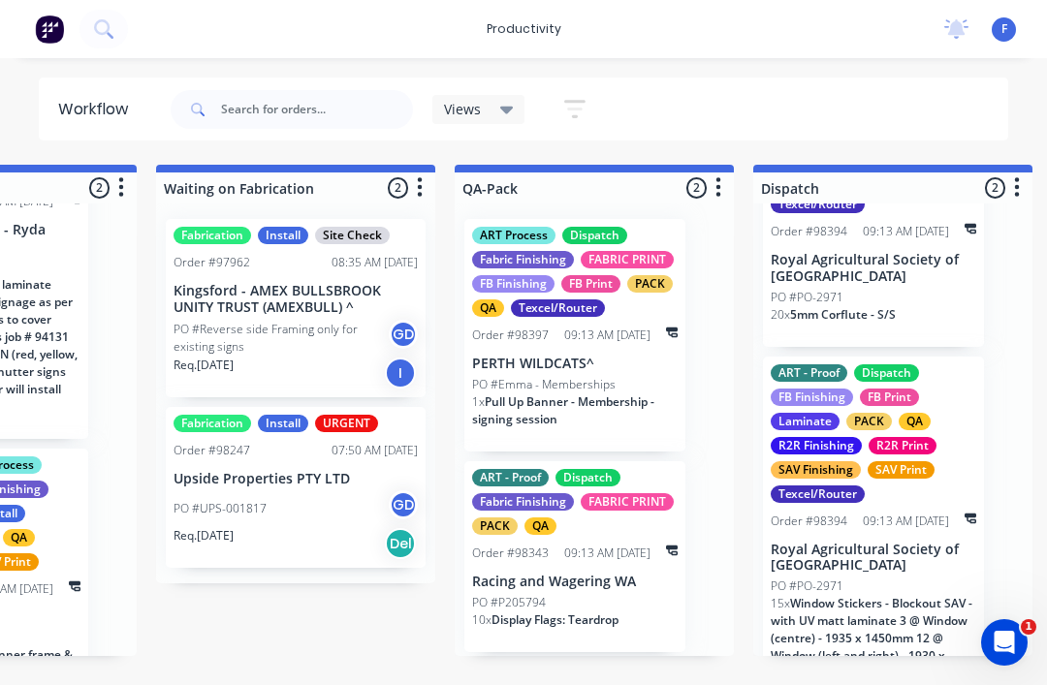
click at [480, 100] on span "Views" at bounding box center [462, 109] width 37 height 20
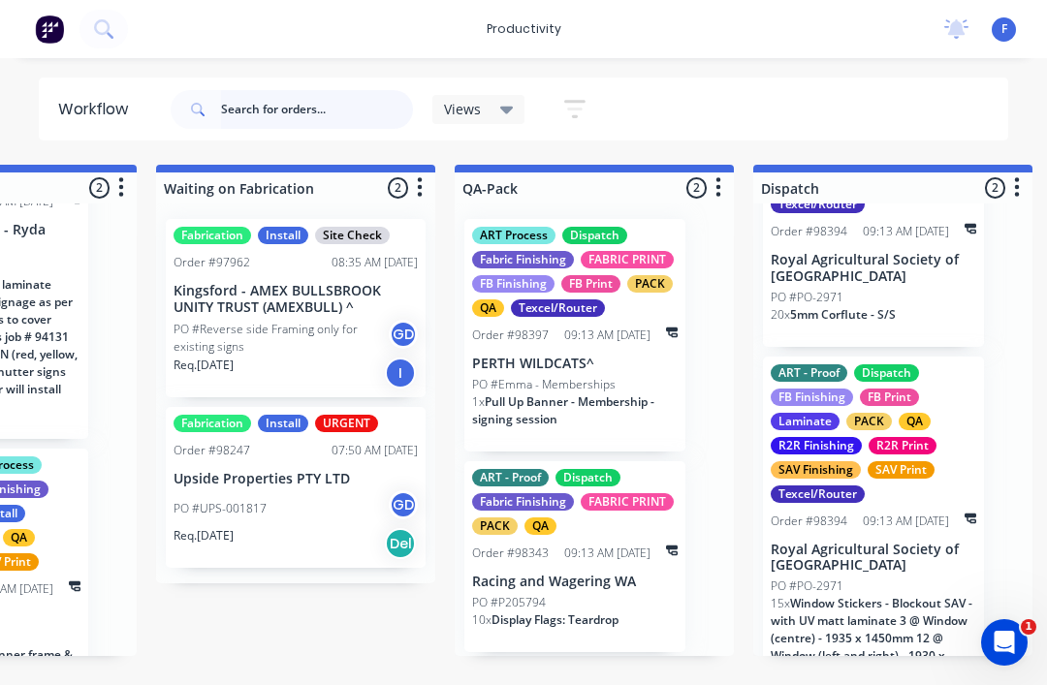
click at [282, 90] on input "text" at bounding box center [317, 109] width 192 height 39
type input "Upside"
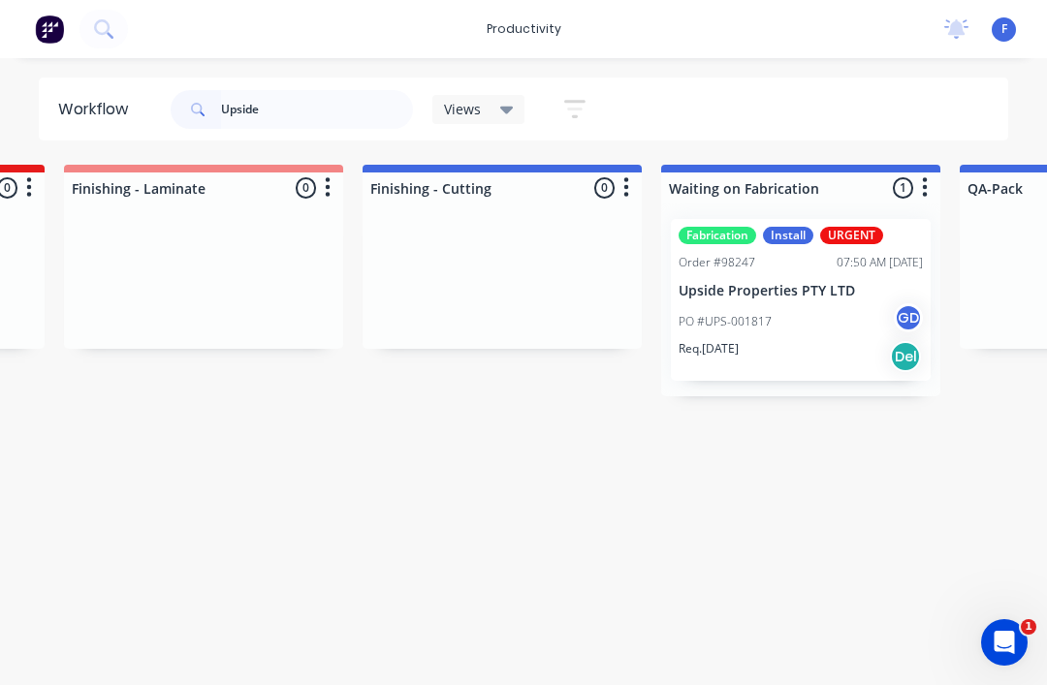
scroll to position [18, 4162]
click at [813, 282] on div "Fabrication Install URGENT Order #98247 07:50 AM [DATE] Upside Properties PTY L…" at bounding box center [797, 300] width 260 height 162
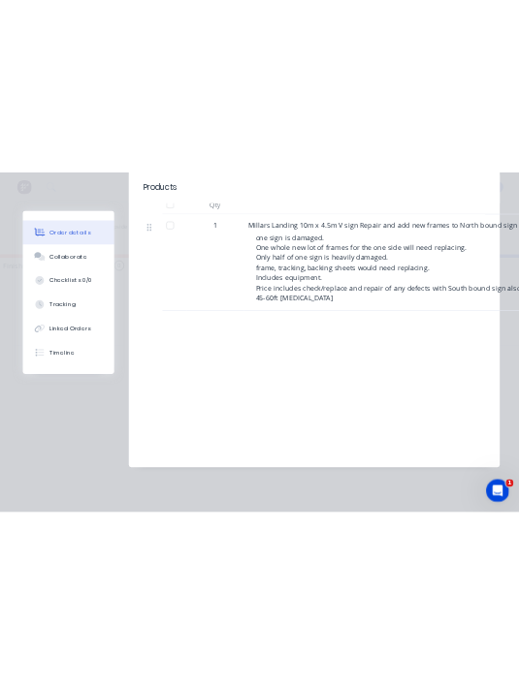
scroll to position [18, 4223]
